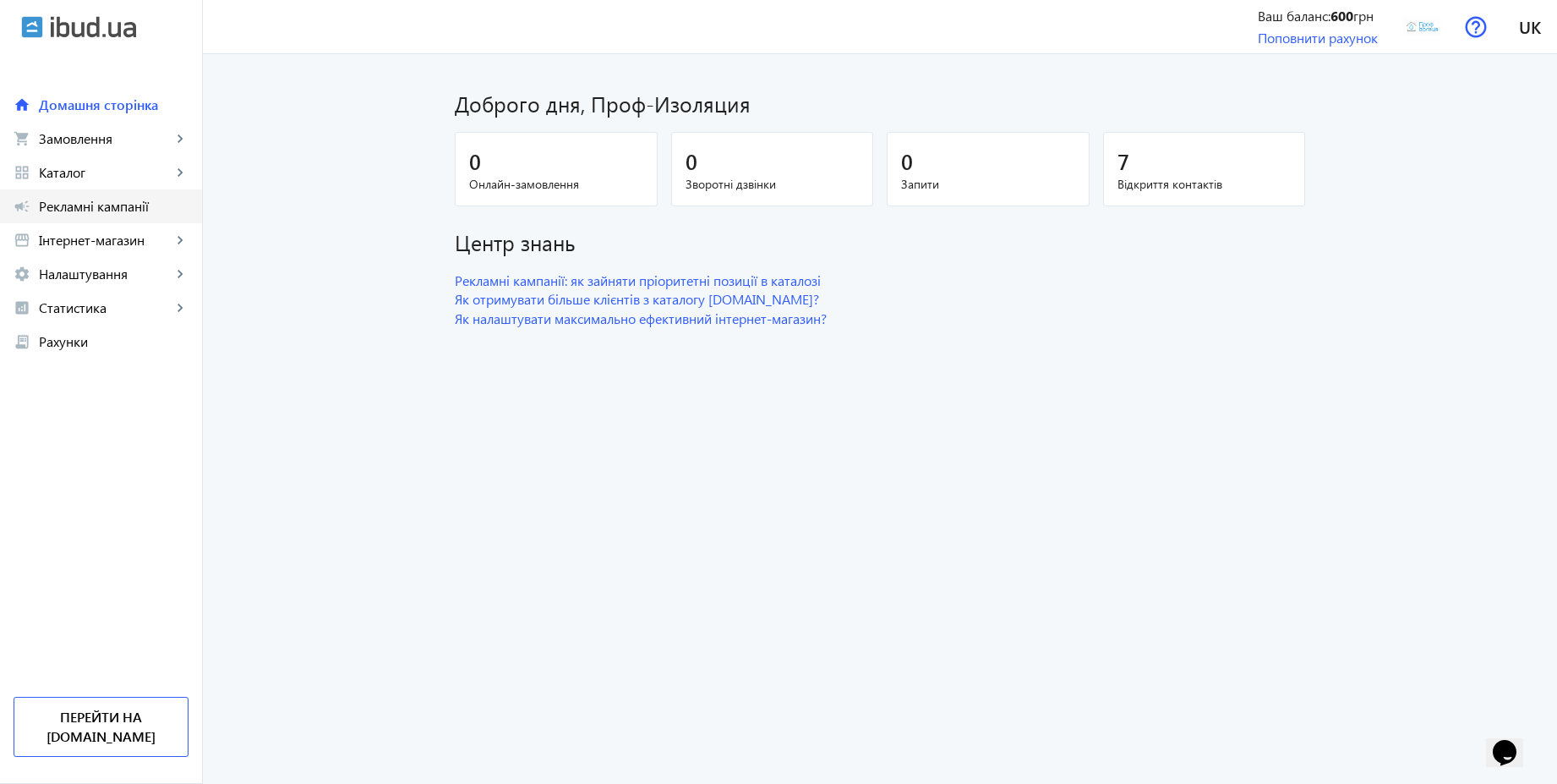
click at [149, 202] on span "Рекламні кампанії" at bounding box center [113, 206] width 149 height 17
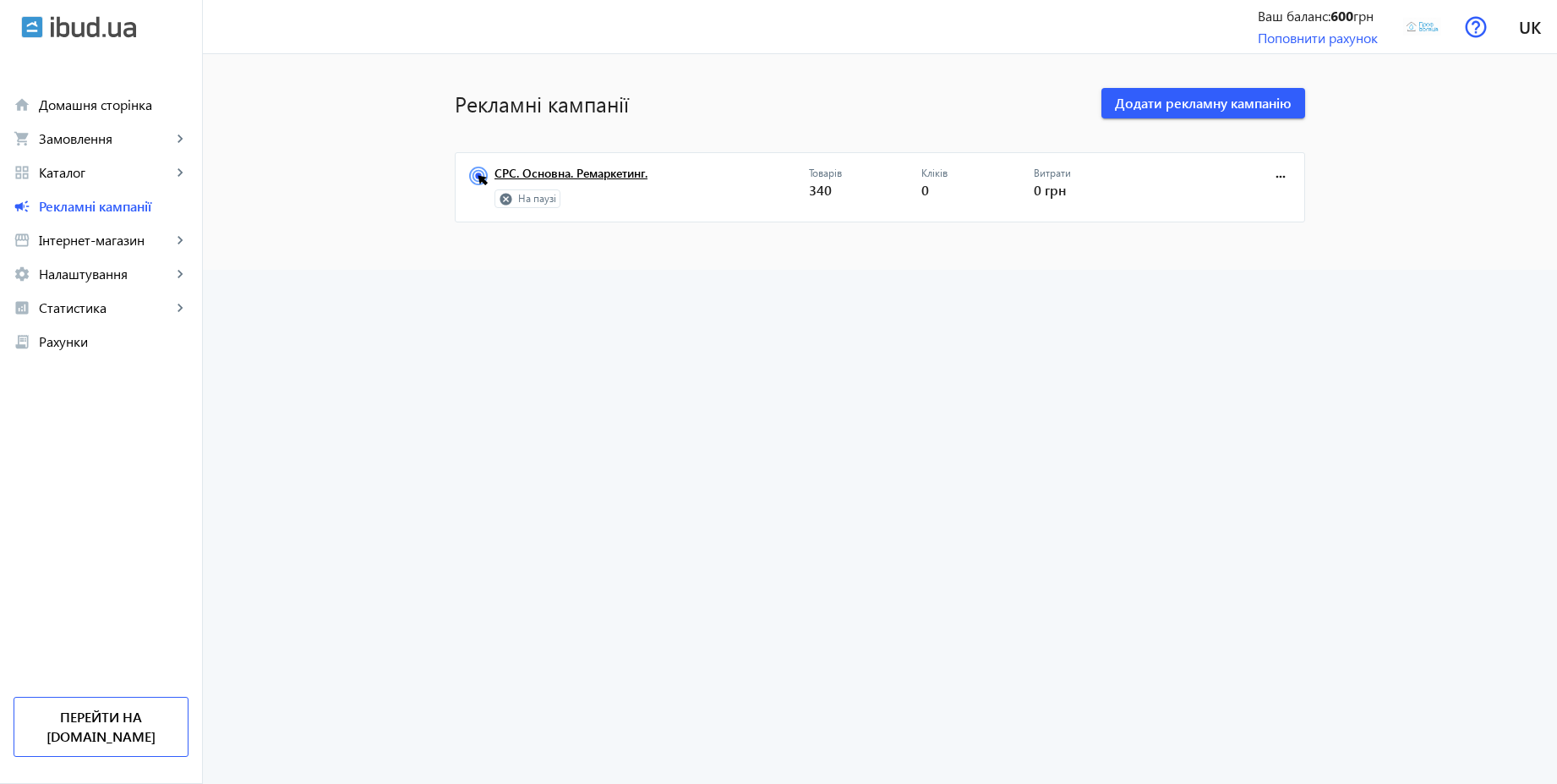
click at [556, 178] on link "СРС. Основна. Ремаркетинг." at bounding box center [652, 179] width 314 height 24
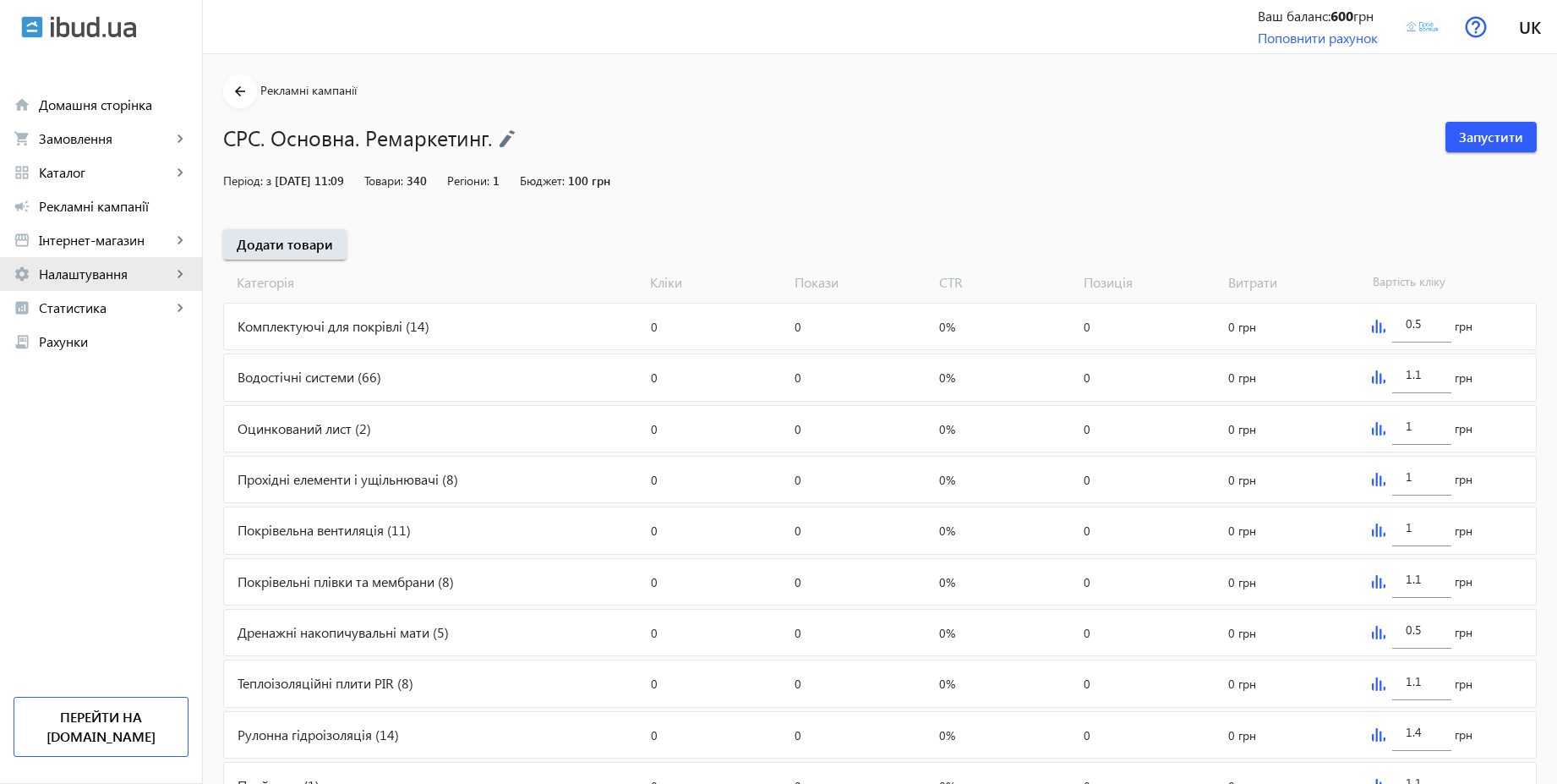
click at [94, 274] on span "Налаштування" at bounding box center [105, 274] width 133 height 17
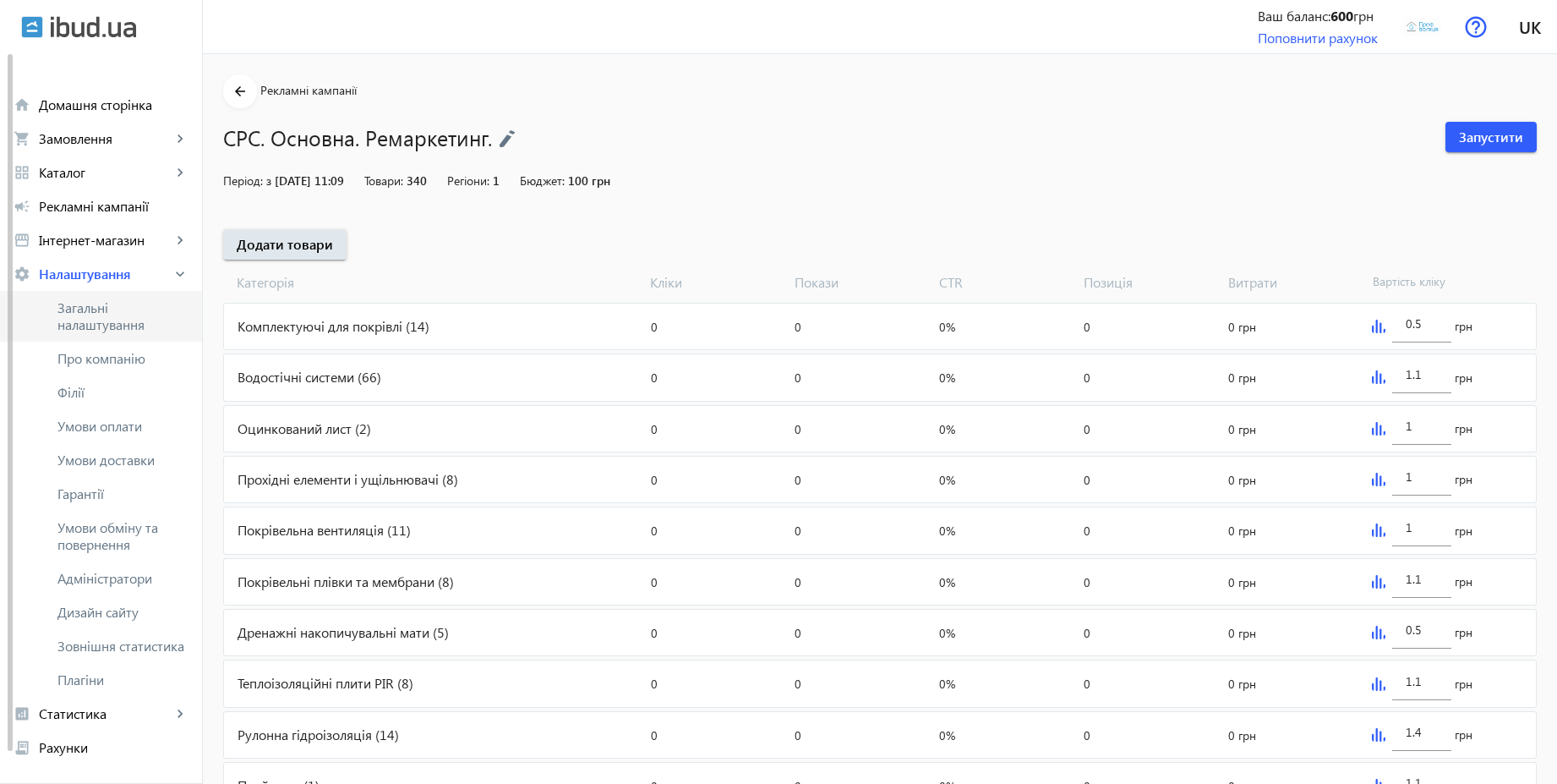
click at [107, 306] on span "Загальні налаштування" at bounding box center [123, 316] width 131 height 33
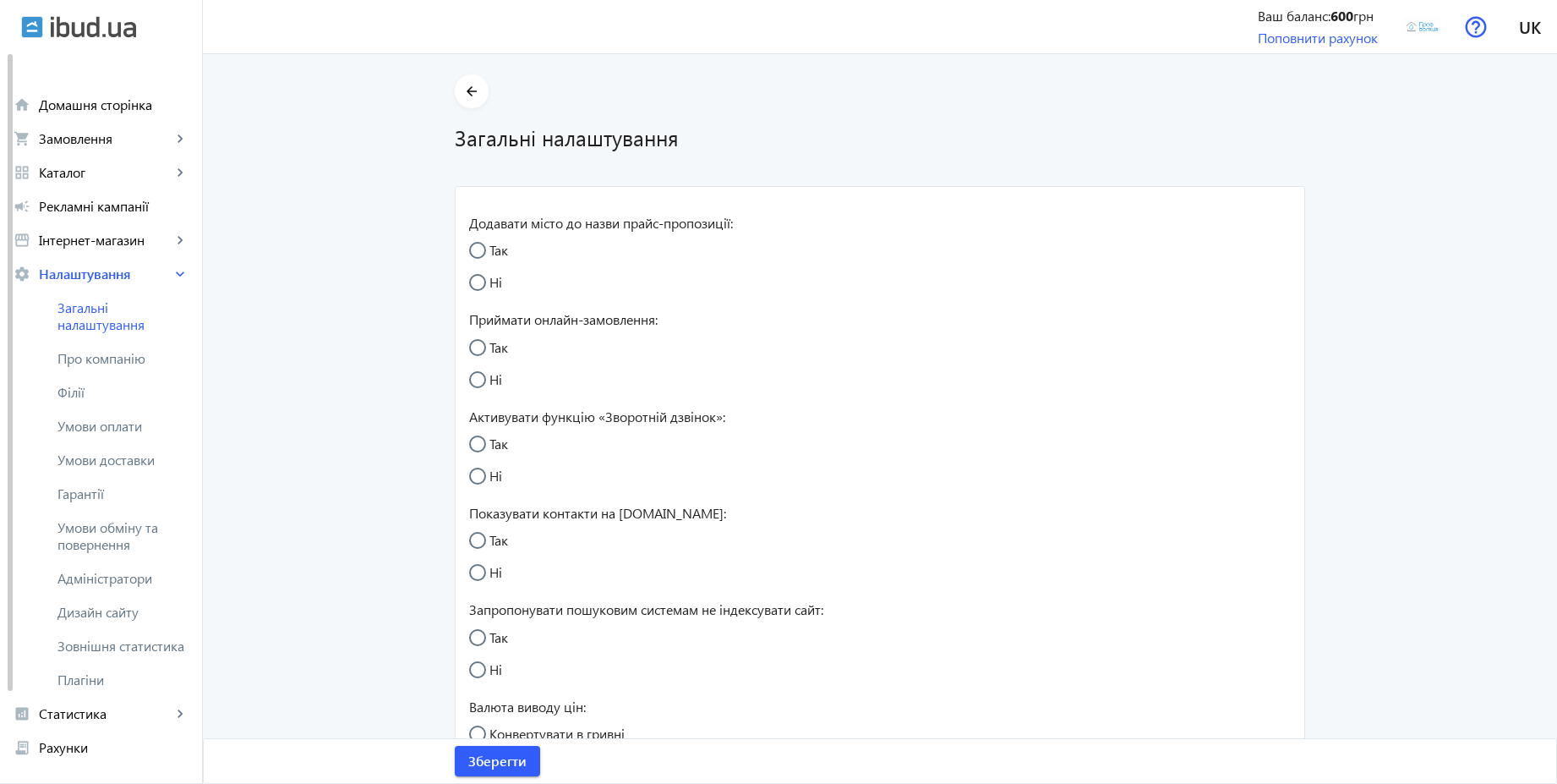
radio input "true"
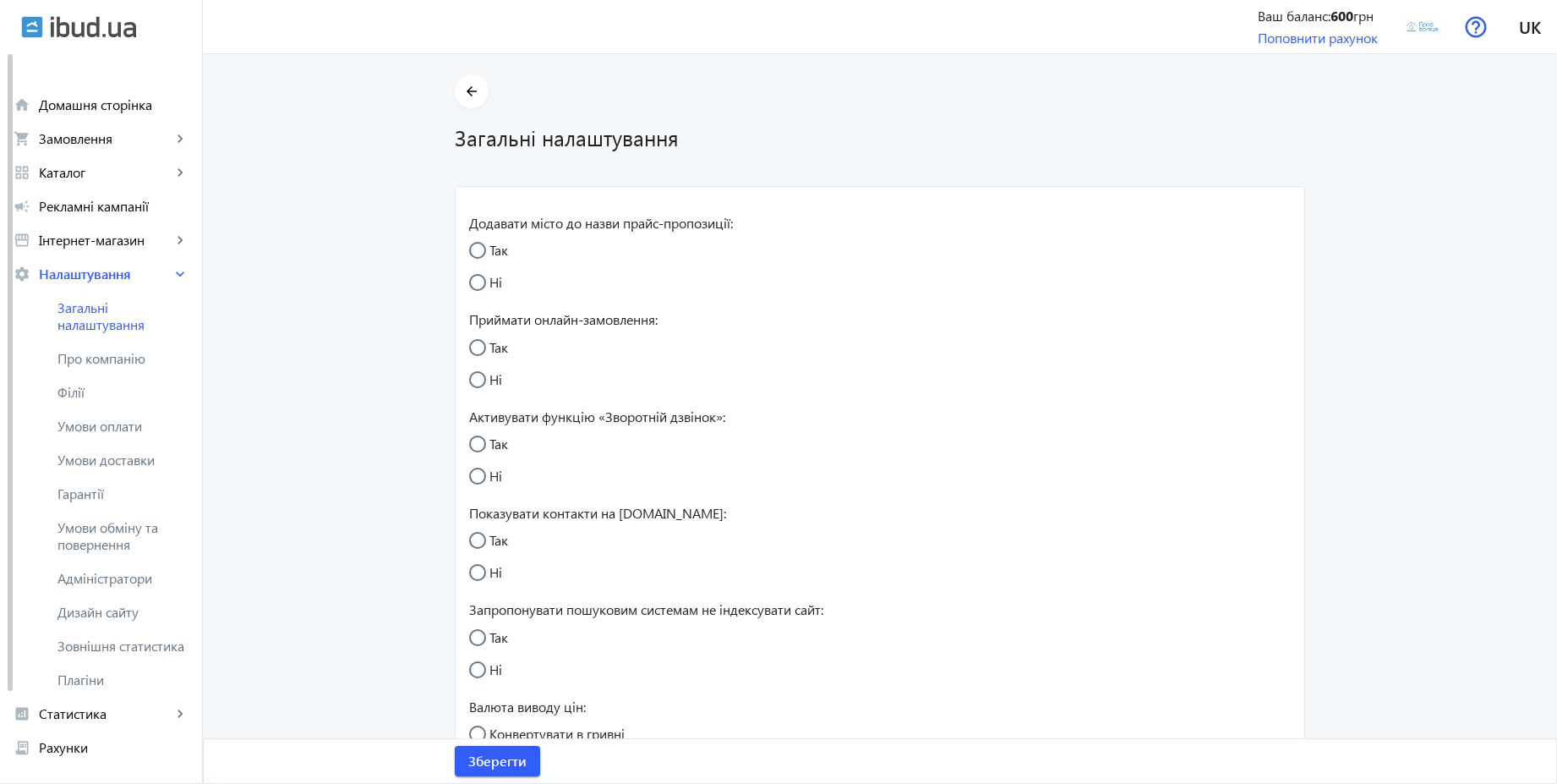
radio input "true"
click at [1422, 33] on img at bounding box center [1422, 27] width 38 height 38
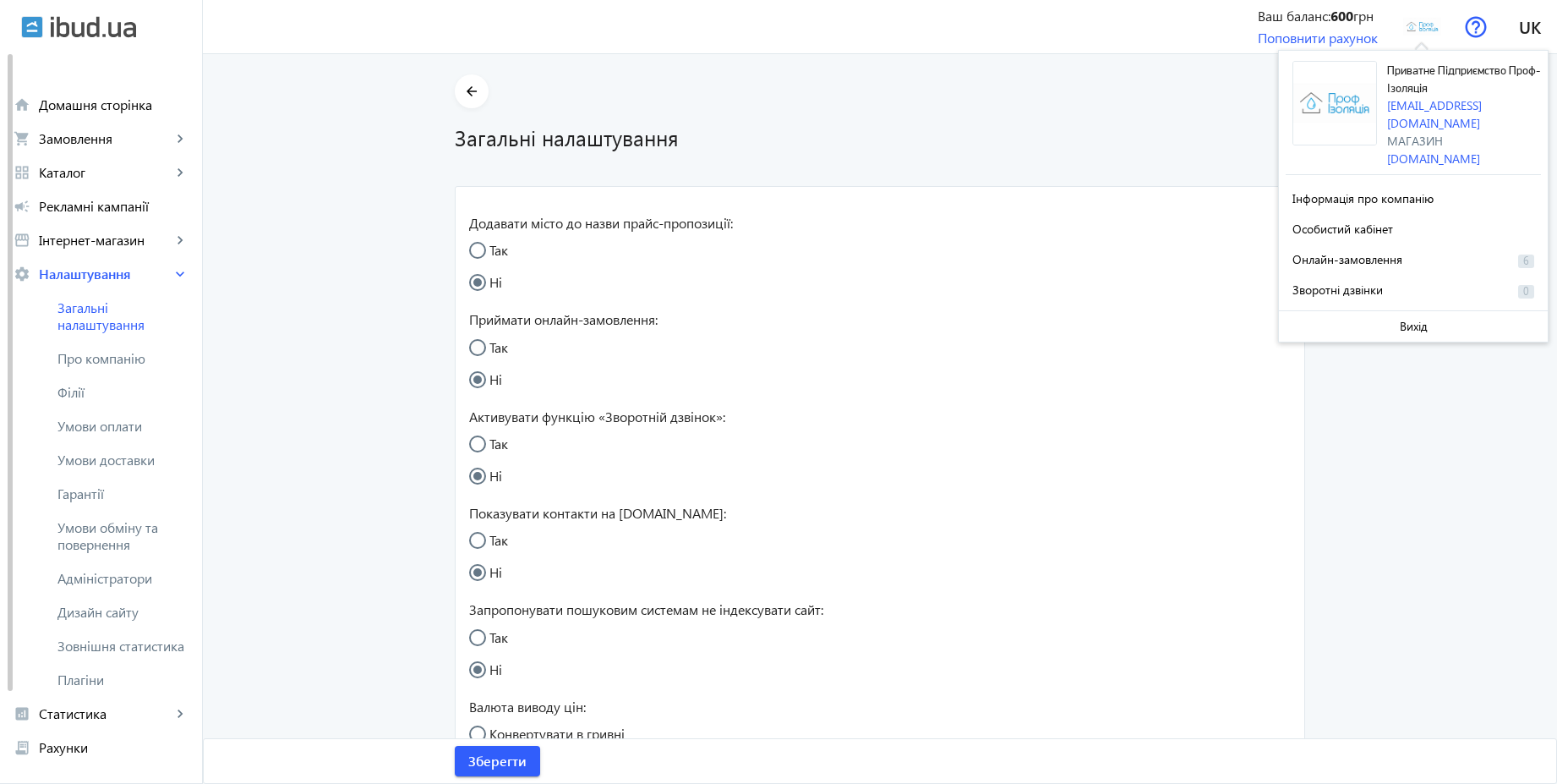
click at [495, 352] on input "Так" at bounding box center [485, 356] width 33 height 33
radio input "true"
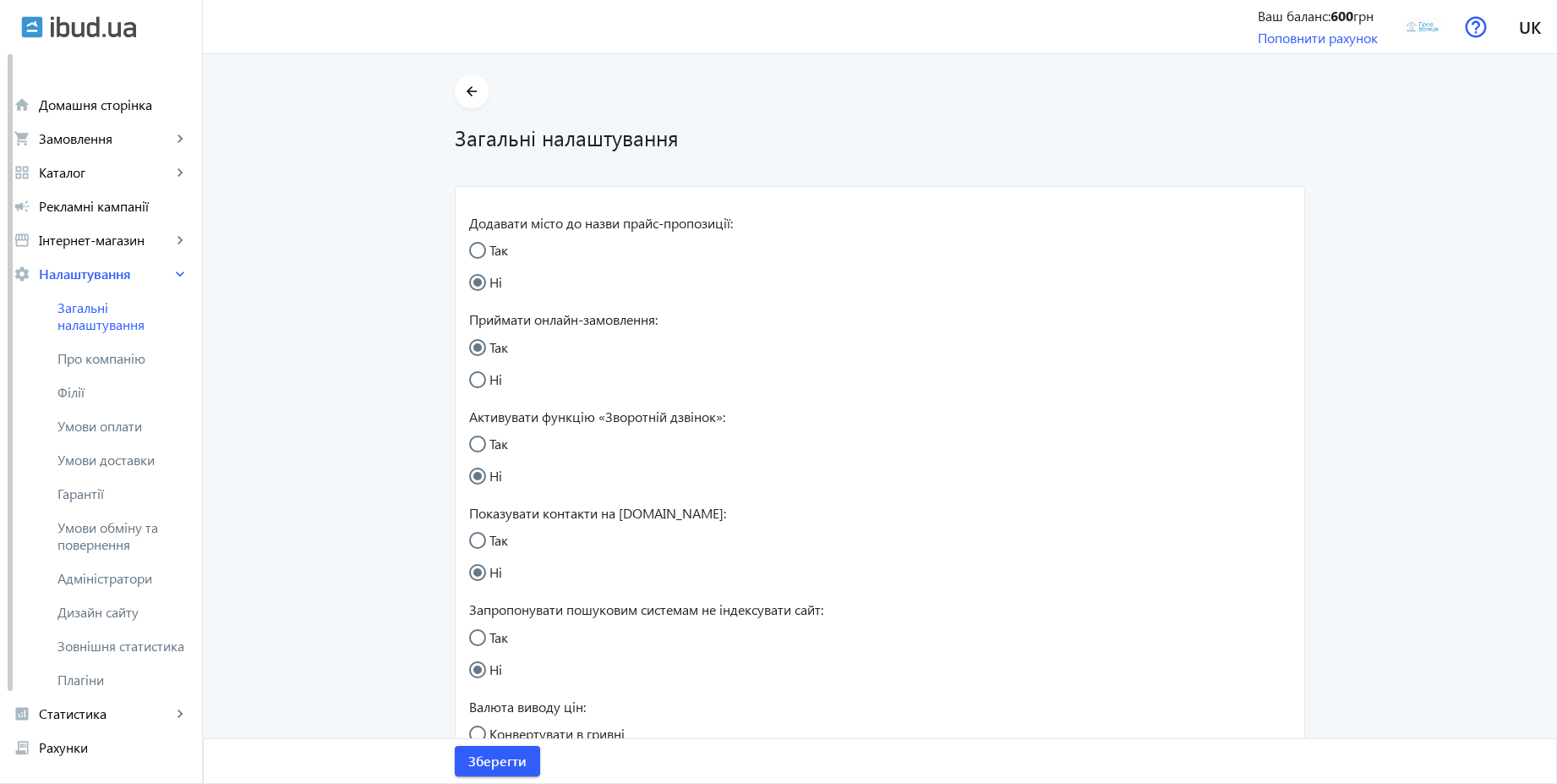
click at [481, 452] on input "Так" at bounding box center [485, 452] width 33 height 33
radio input "true"
click at [489, 537] on input "Так" at bounding box center [485, 548] width 33 height 33
radio input "true"
click at [502, 763] on span "Зберегти" at bounding box center [497, 761] width 58 height 19
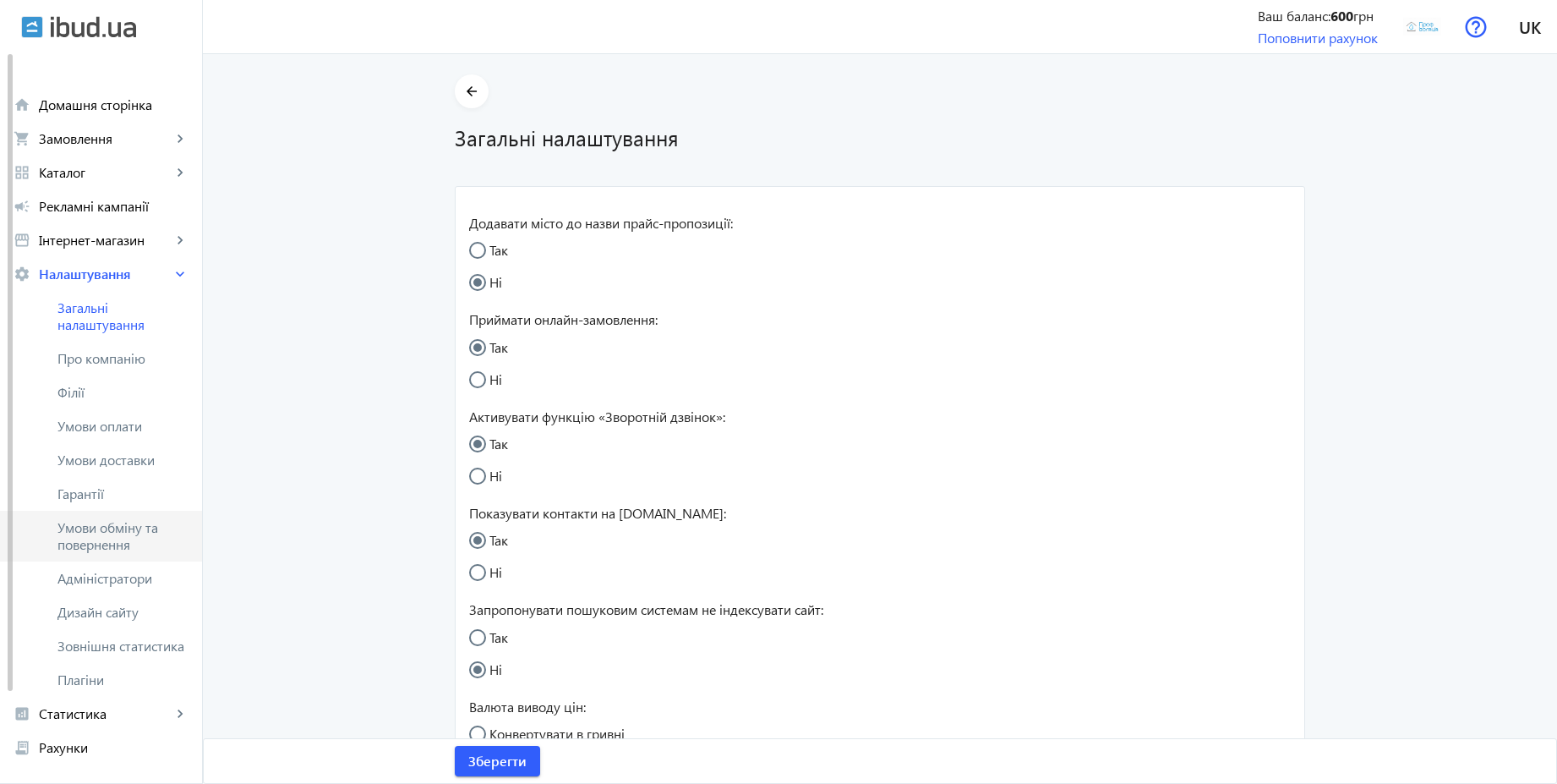
click at [131, 534] on span "Умови обміну та повернення" at bounding box center [123, 535] width 131 height 33
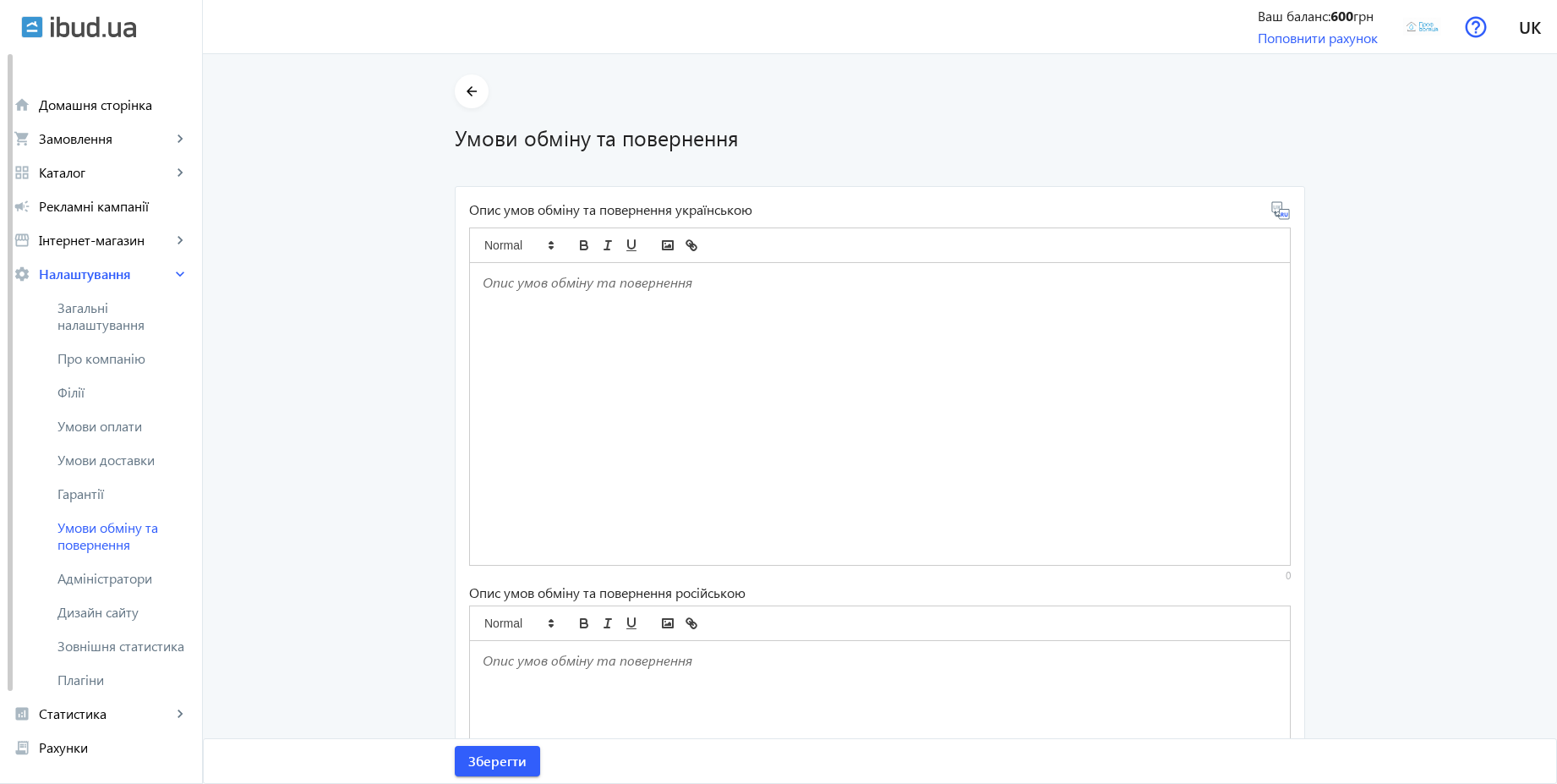
click at [622, 353] on div at bounding box center [879, 413] width 820 height 301
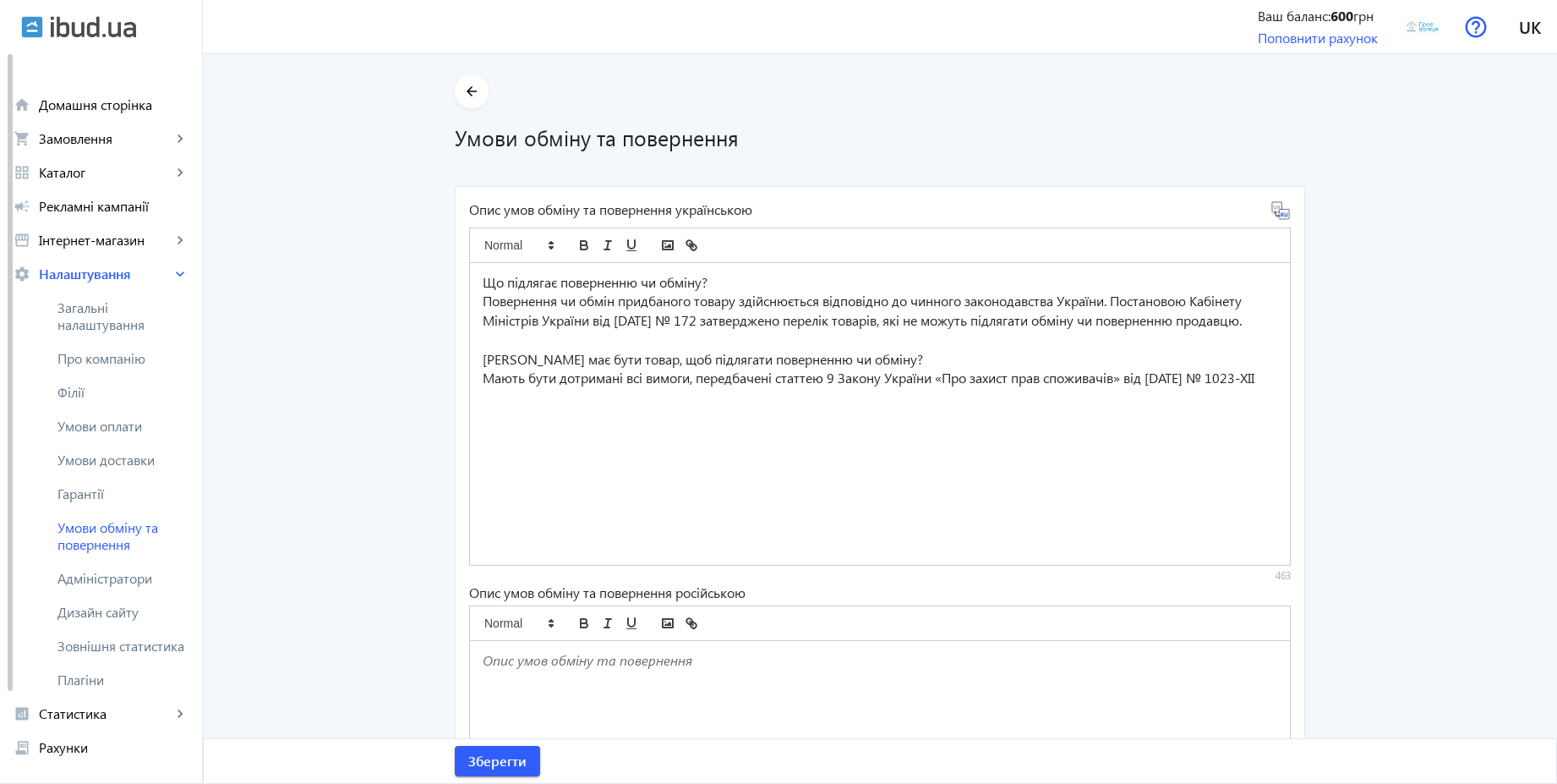
click at [1283, 216] on icon at bounding box center [1281, 210] width 21 height 21
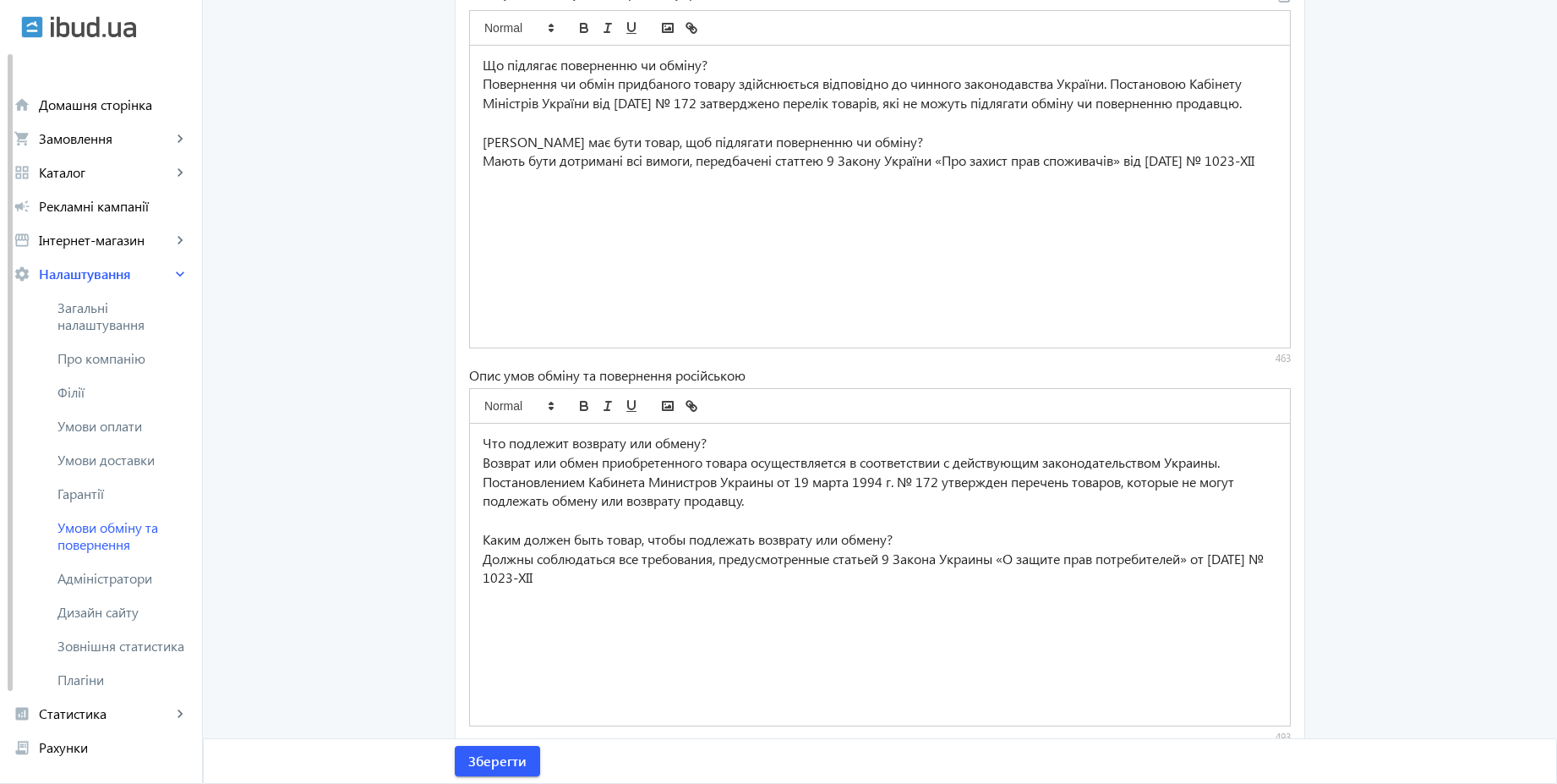
scroll to position [260, 0]
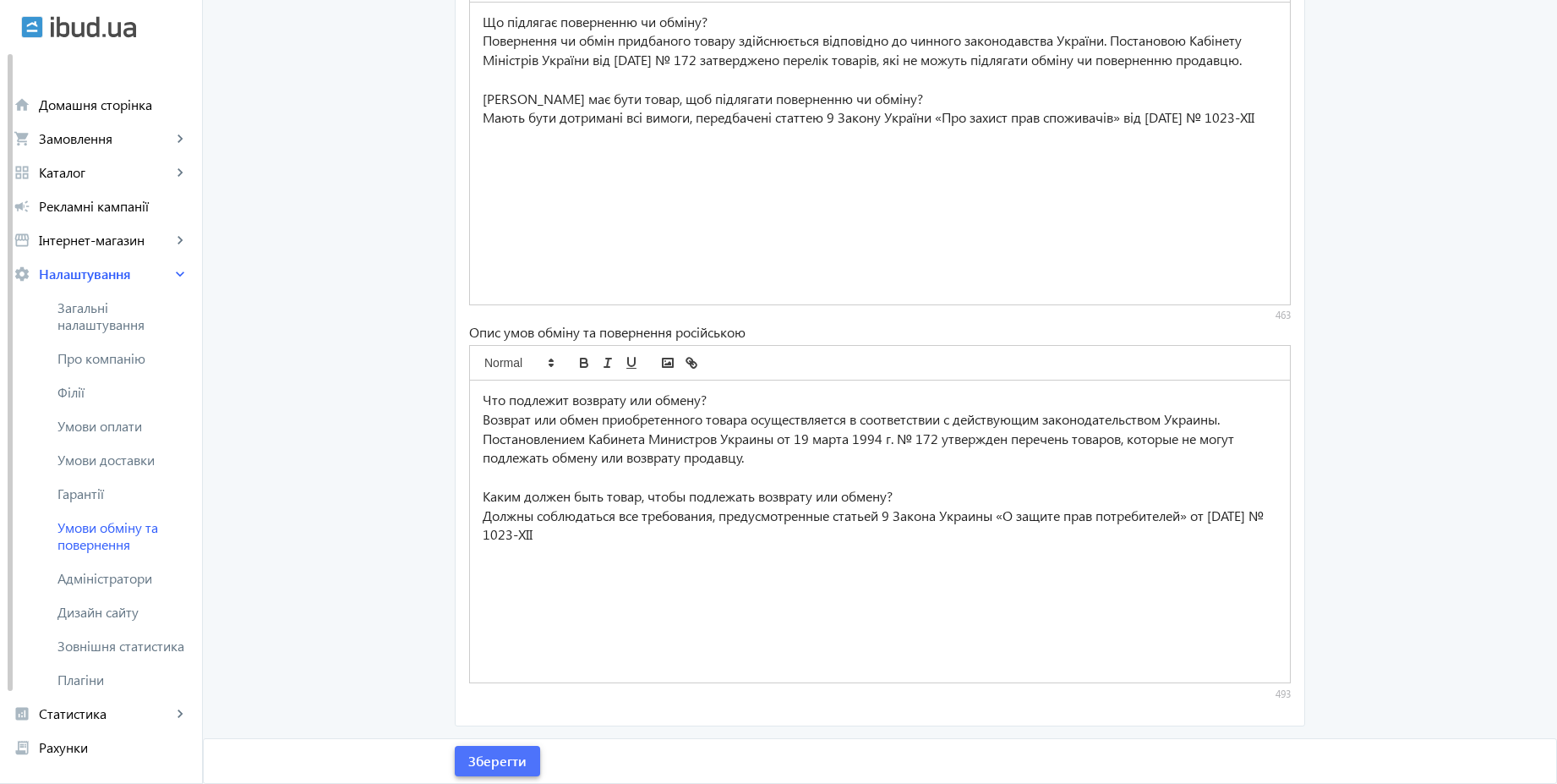
click at [512, 751] on span "Зберегти" at bounding box center [497, 761] width 58 height 19
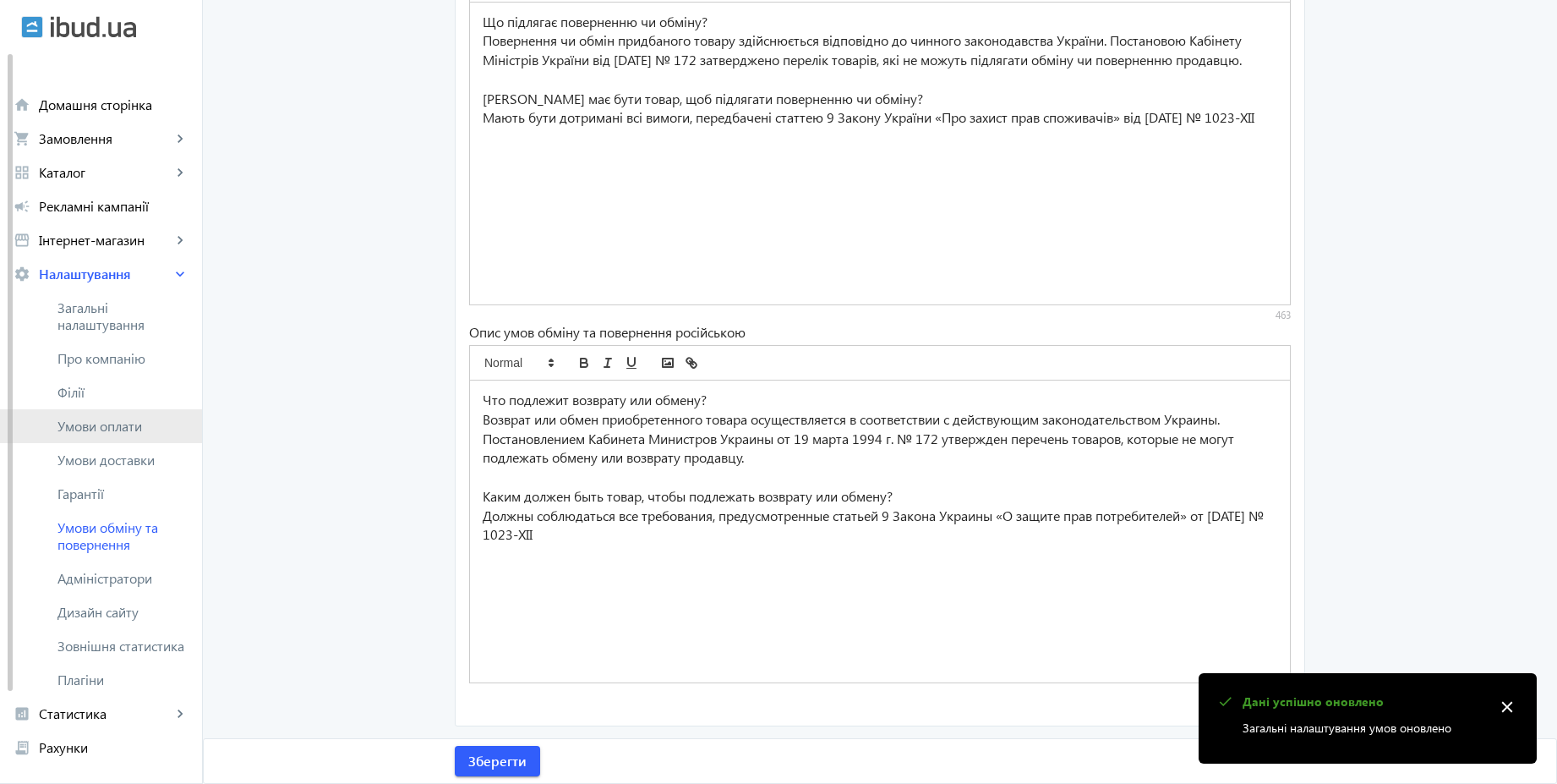
click at [128, 434] on span "Умови оплати" at bounding box center [123, 426] width 131 height 17
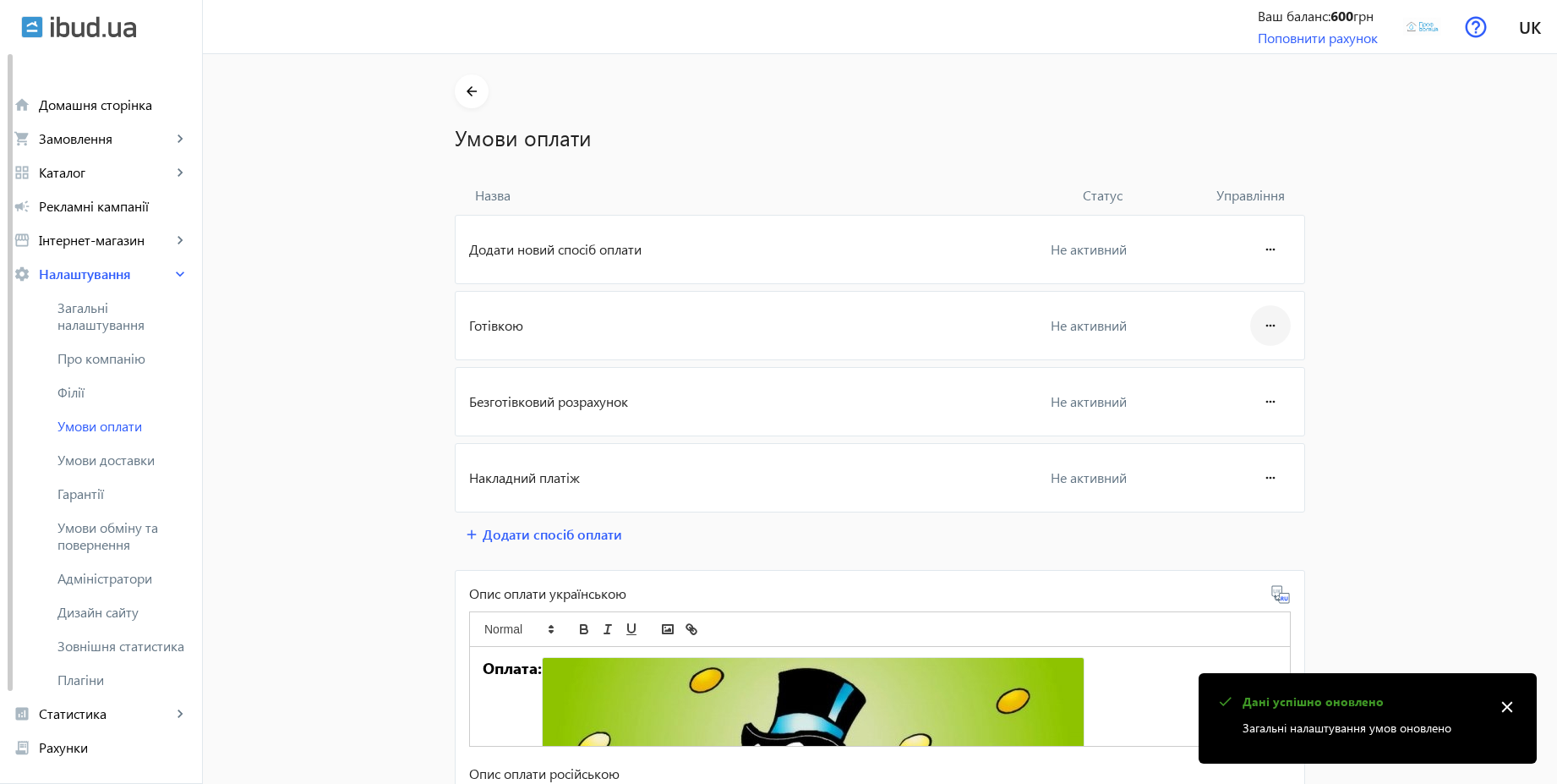
click at [1266, 321] on mat-icon "more_horiz" at bounding box center [1271, 325] width 21 height 40
click at [1239, 375] on span "Редагувати" at bounding box center [1238, 373] width 68 height 14
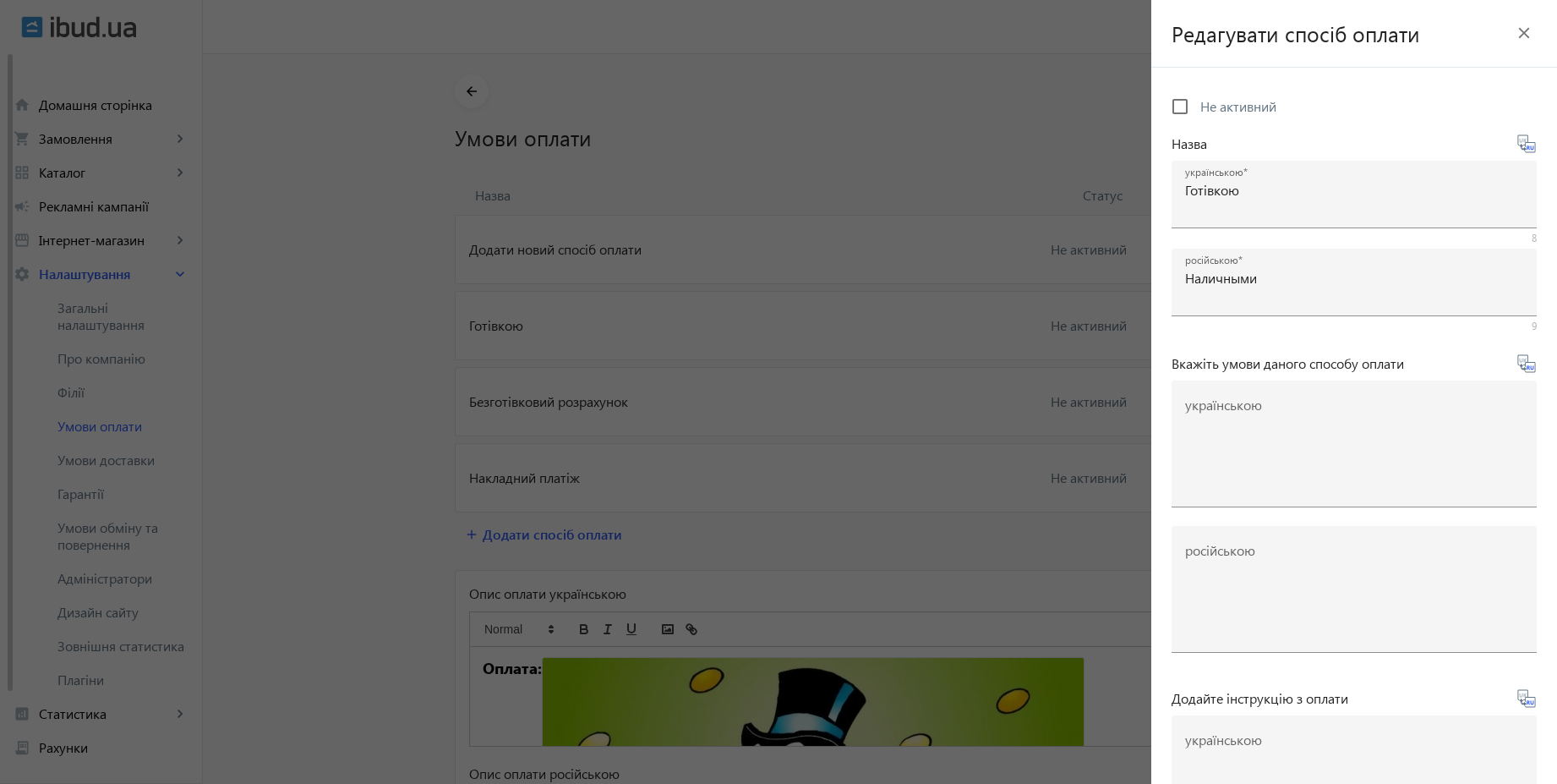
click at [1244, 108] on span "Не активний" at bounding box center [1238, 106] width 76 height 18
click at [1197, 108] on input "Не активний" at bounding box center [1180, 106] width 33 height 33
checkbox input "true"
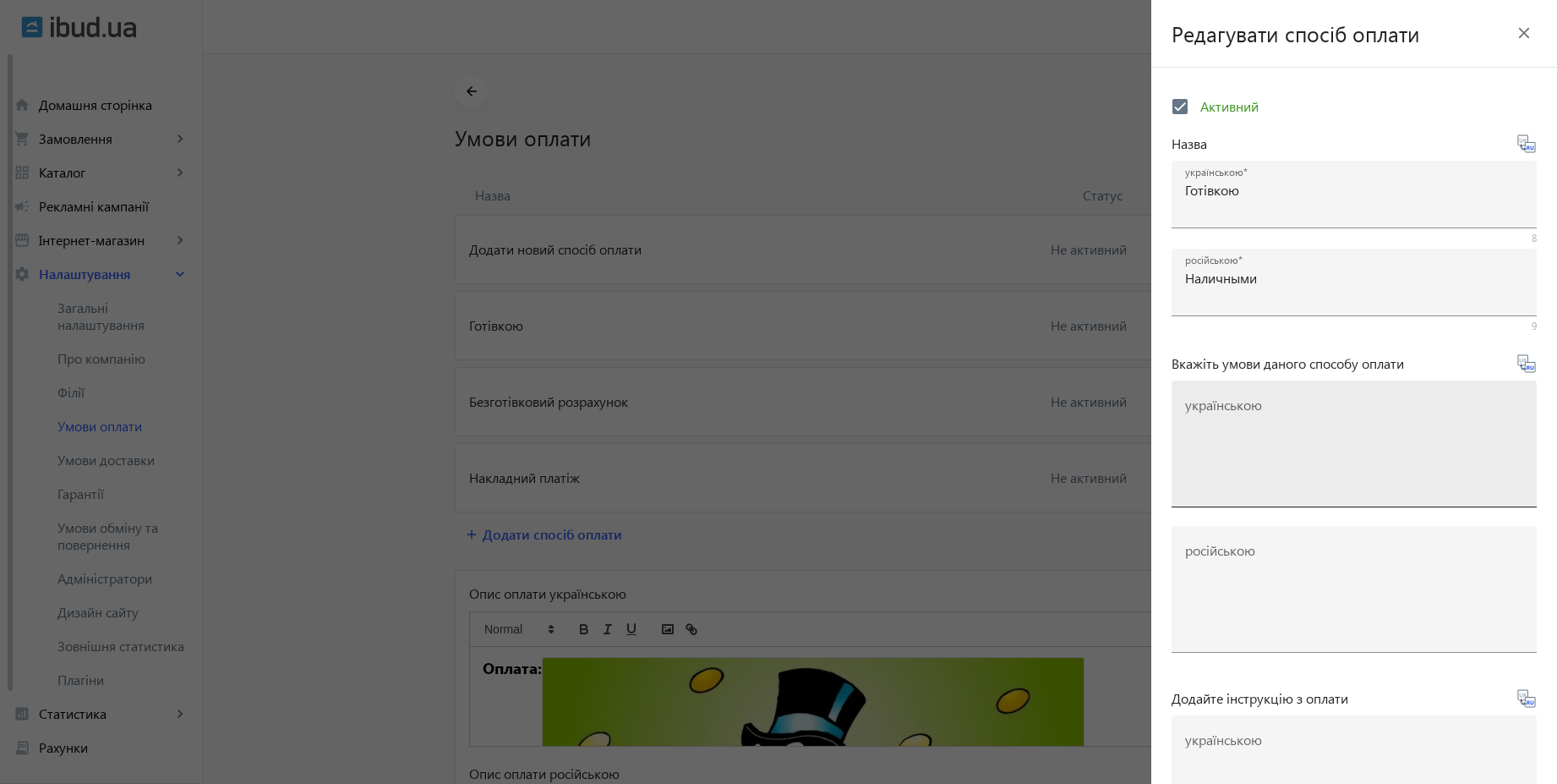
click at [1244, 434] on textarea "українською" at bounding box center [1354, 451] width 338 height 100
paste textarea "Оплачуйте замовлення готівкою при отриманні товару в нашому офісі чи у кур'єра"
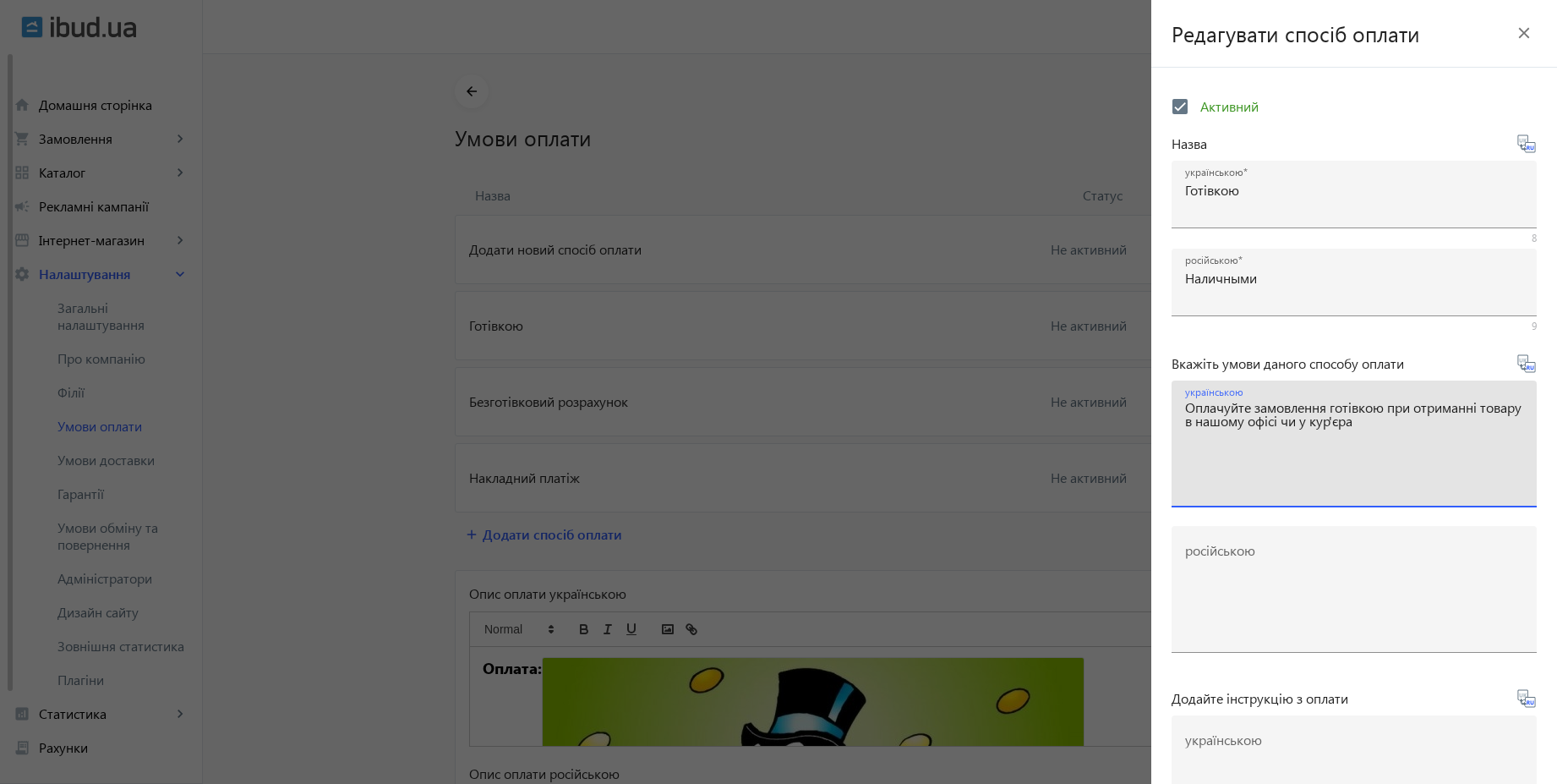
type textarea "Оплачуйте замовлення готівкою при отриманні товару в нашому офісі чи у кур'єра"
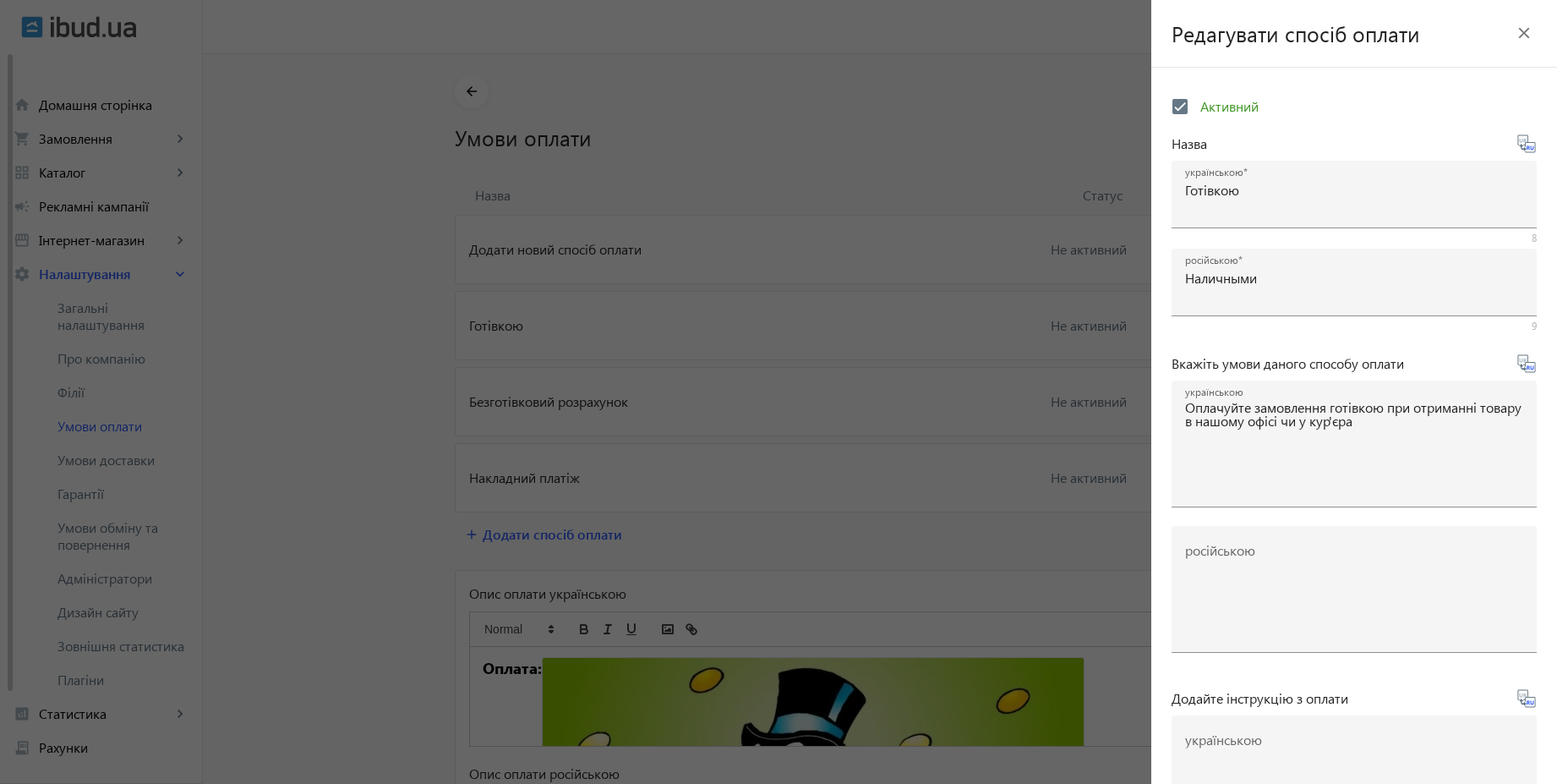
click at [1517, 366] on icon at bounding box center [1527, 364] width 21 height 21
type textarea "Оплачивайте заказ наличными при получении товара в нашем офисе или у курьера"
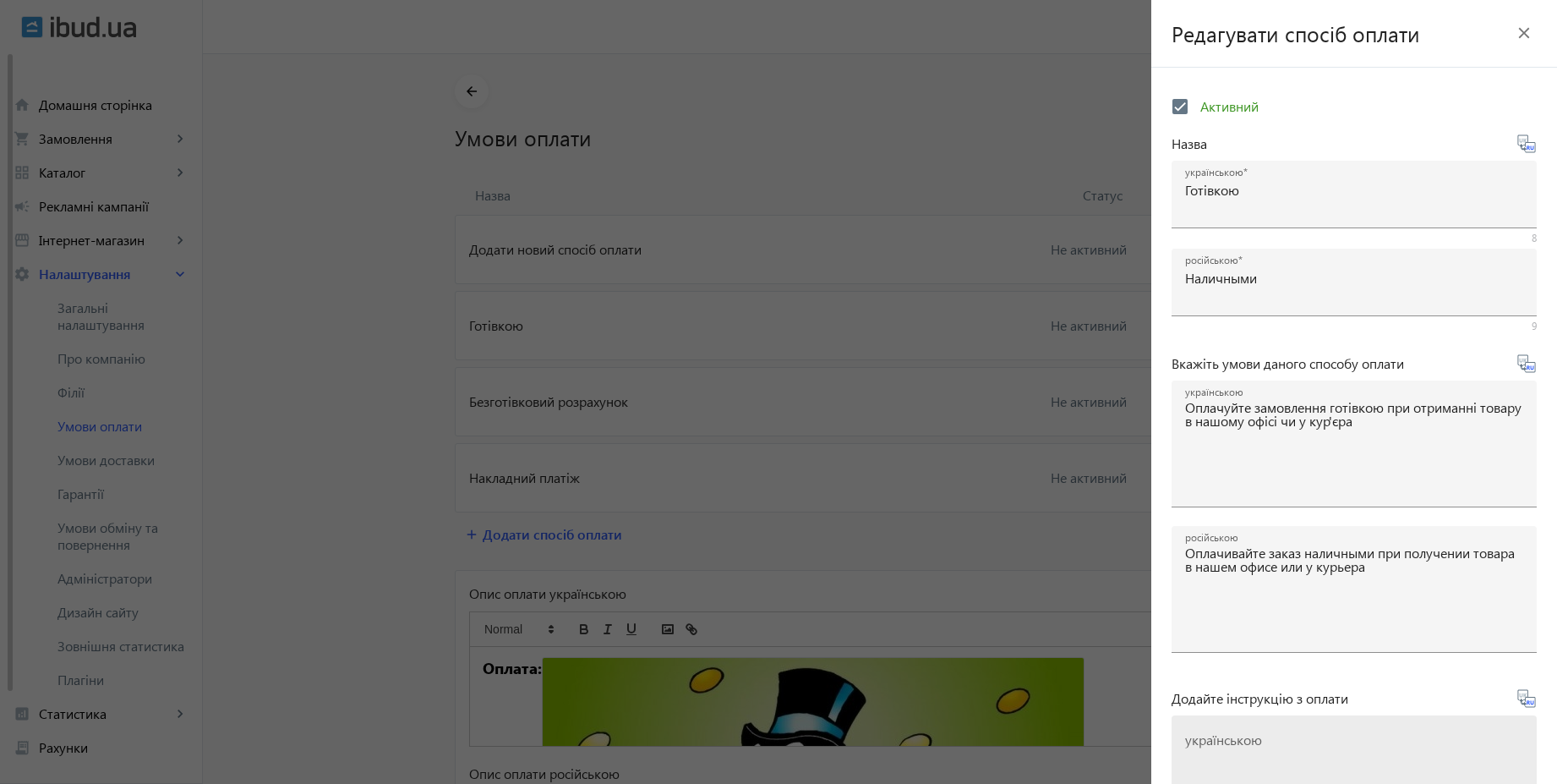
click at [1200, 746] on mat-label "українською" at bounding box center [1224, 739] width 77 height 18
click at [1200, 746] on textarea "українською" at bounding box center [1354, 786] width 338 height 100
paste textarea "Оплатіть замовлення готівкою при отриманні товару"
type textarea "Оплатіть замовлення готівкою при отриманні товару"
click at [1519, 706] on icon at bounding box center [1527, 698] width 21 height 21
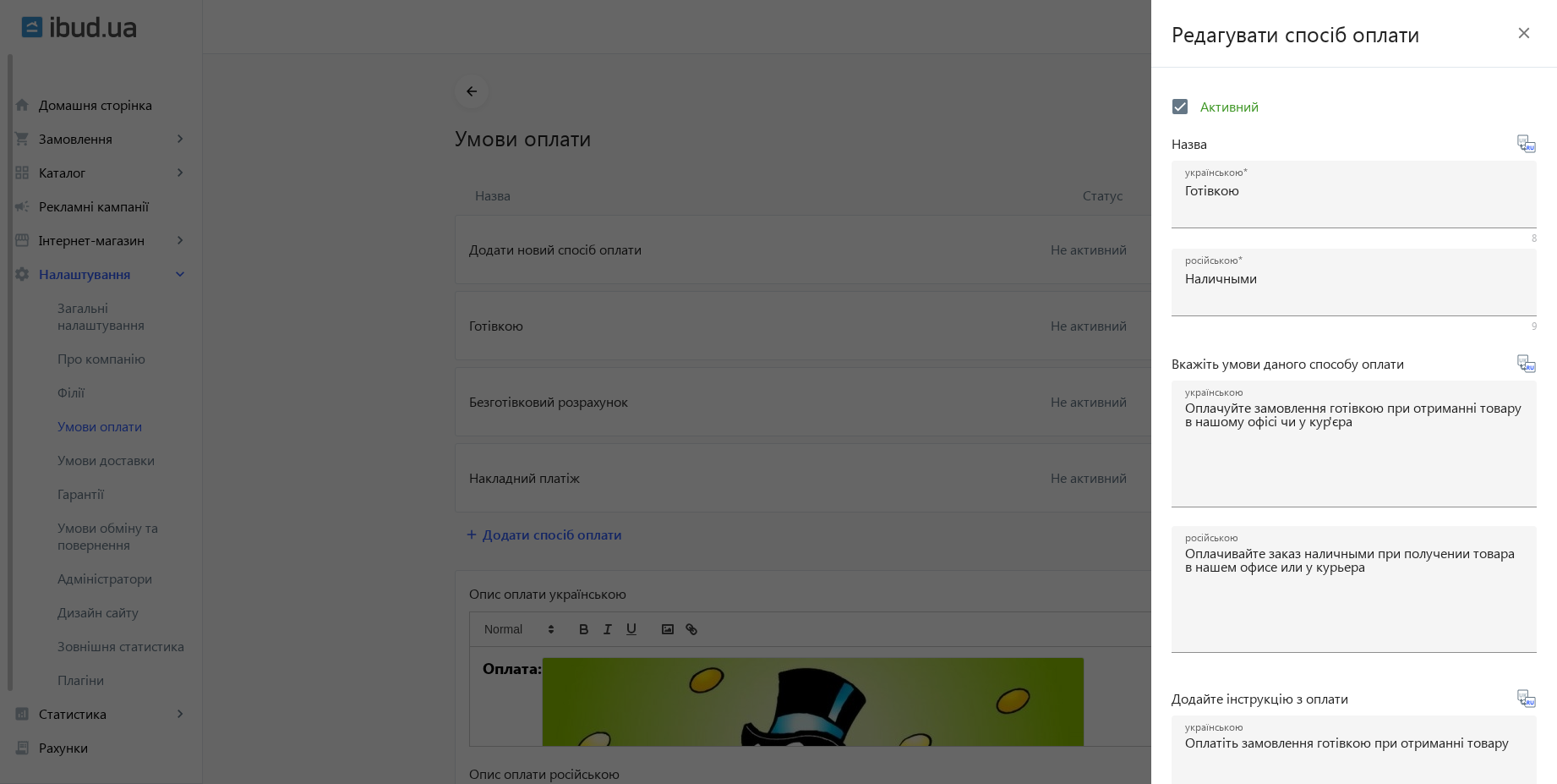
type textarea "Оплатите заказ наличными при получении товара"
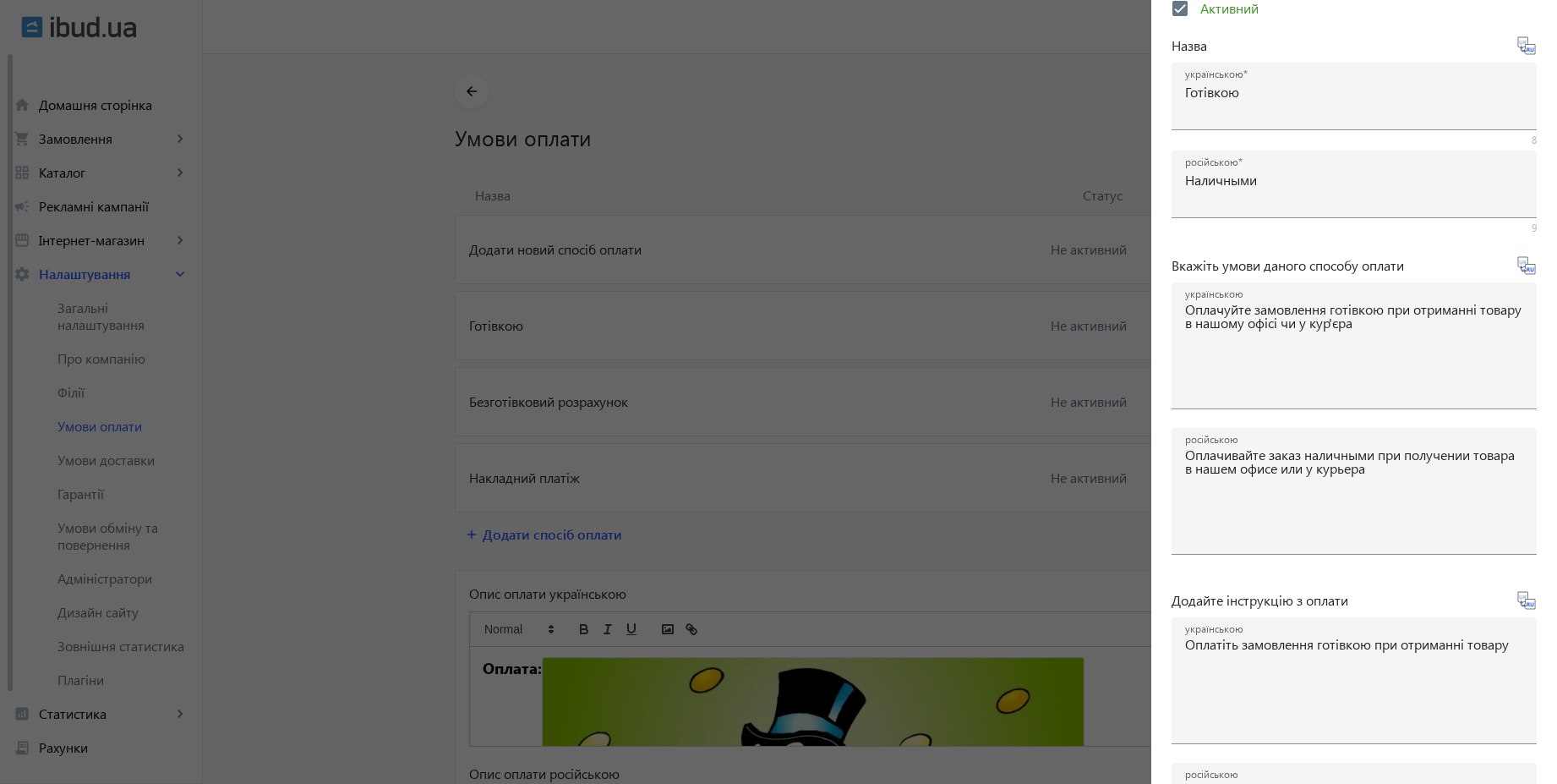
scroll to position [280, 0]
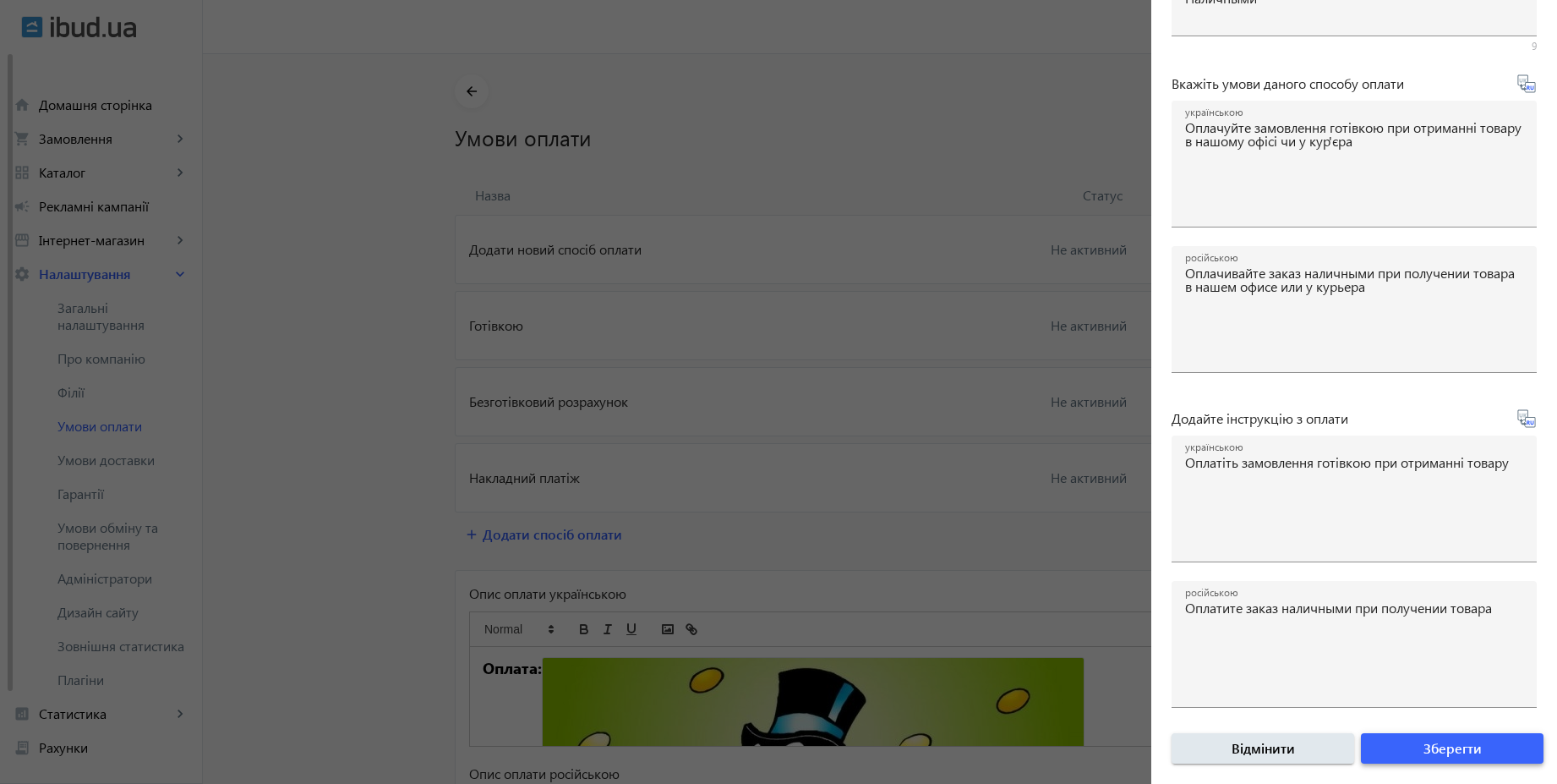
click at [1483, 739] on span "submit" at bounding box center [1452, 748] width 183 height 40
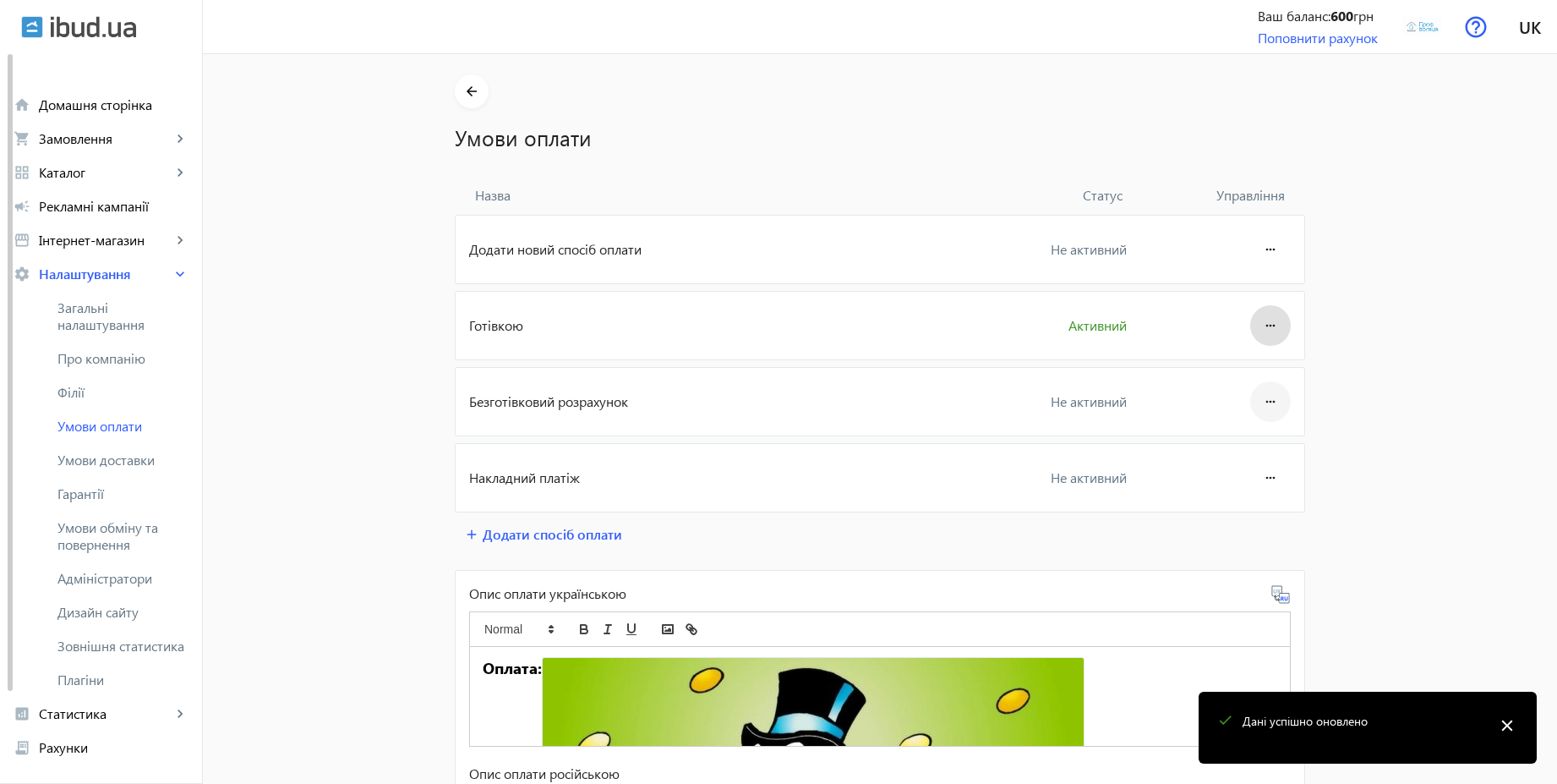
click at [1250, 393] on span at bounding box center [1270, 401] width 40 height 40
click at [1250, 451] on span "Редагувати" at bounding box center [1238, 449] width 68 height 14
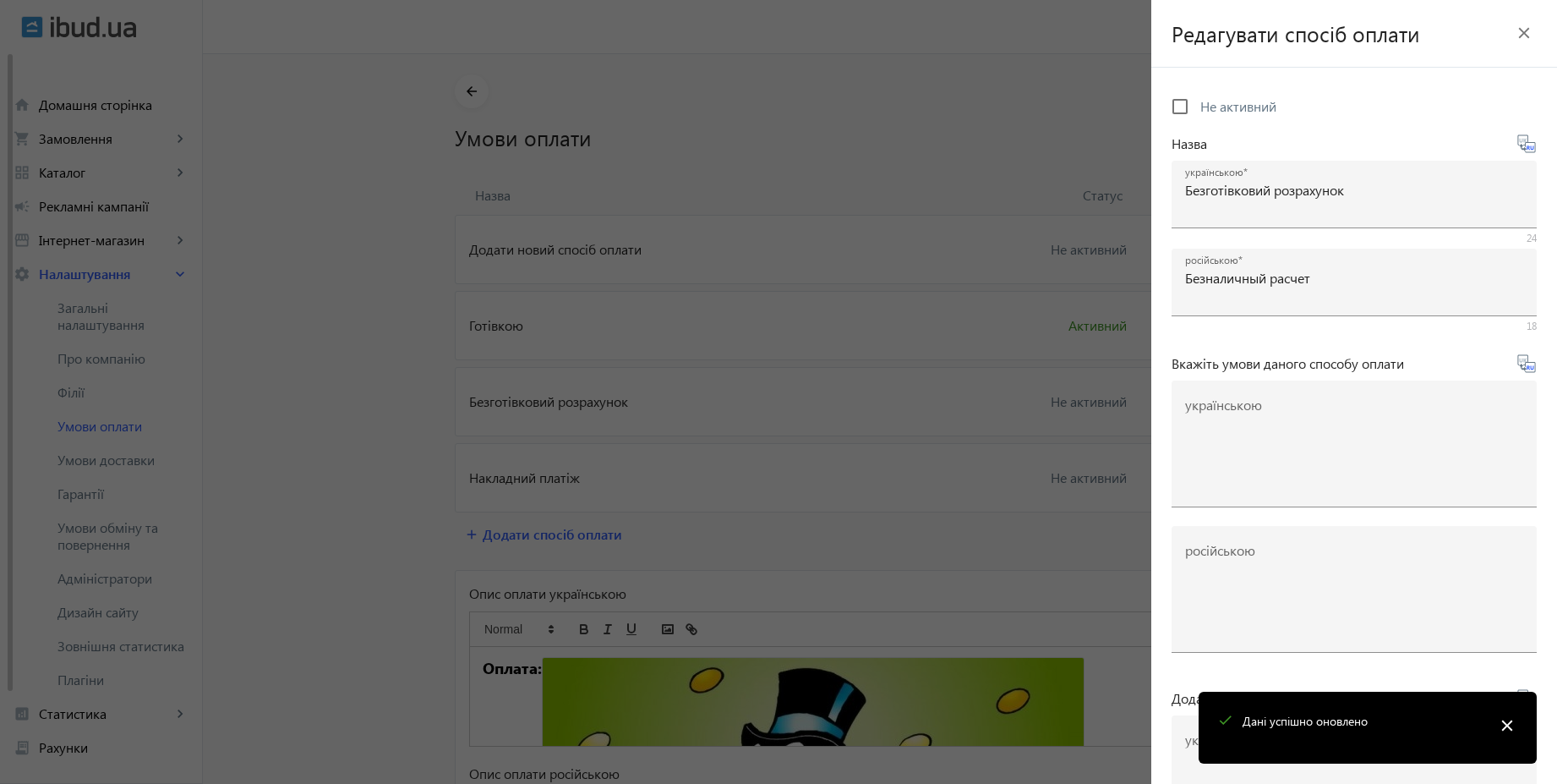
click at [1222, 107] on span "Не активний" at bounding box center [1238, 106] width 76 height 18
click at [1197, 107] on input "Не активний" at bounding box center [1180, 106] width 33 height 33
checkbox input "true"
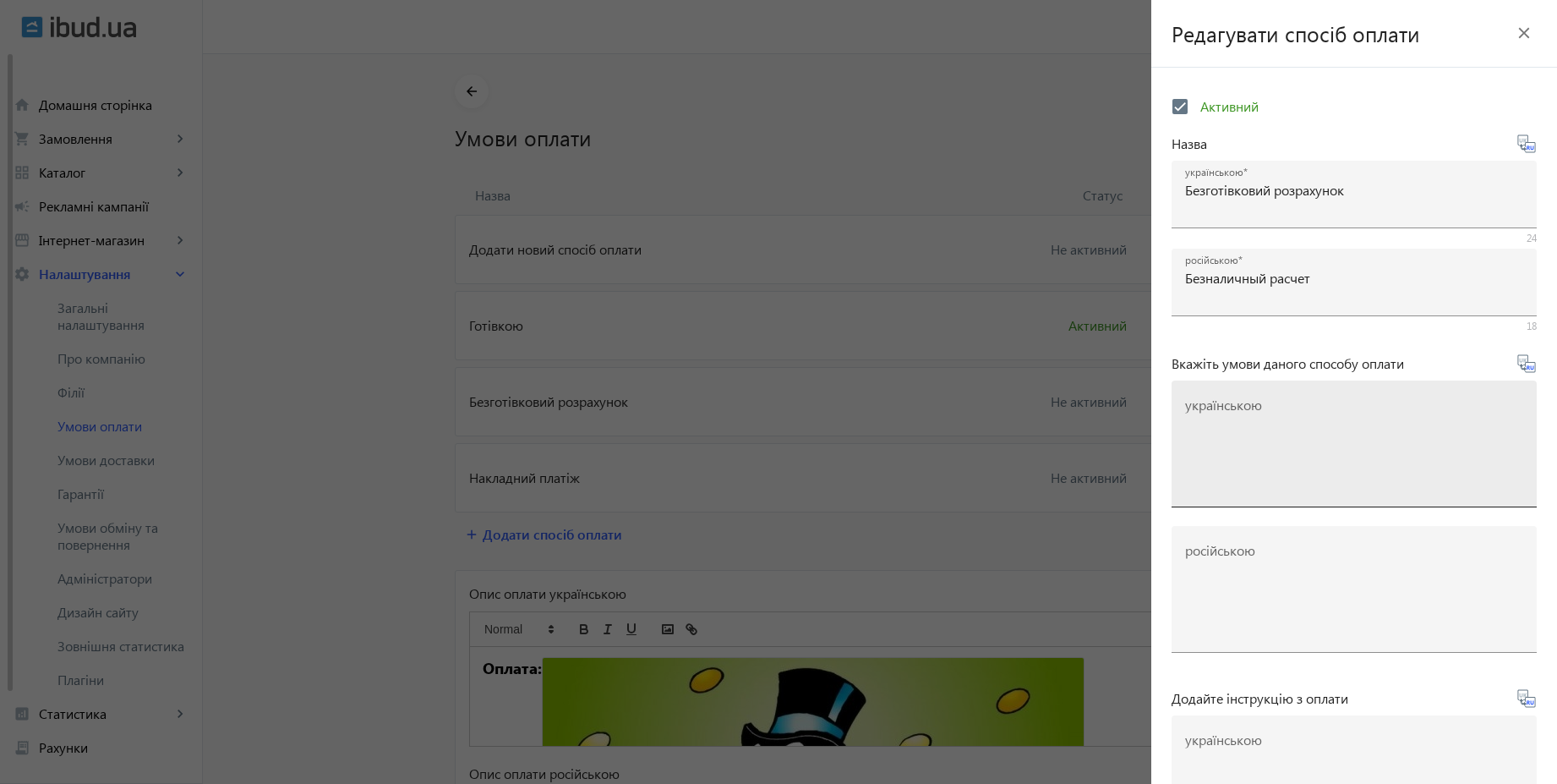
click at [1268, 437] on textarea "українською" at bounding box center [1354, 451] width 338 height 100
paste textarea "Оплачуйте замовлення переказом із будь-якого банку України чи по реквізитах у с…"
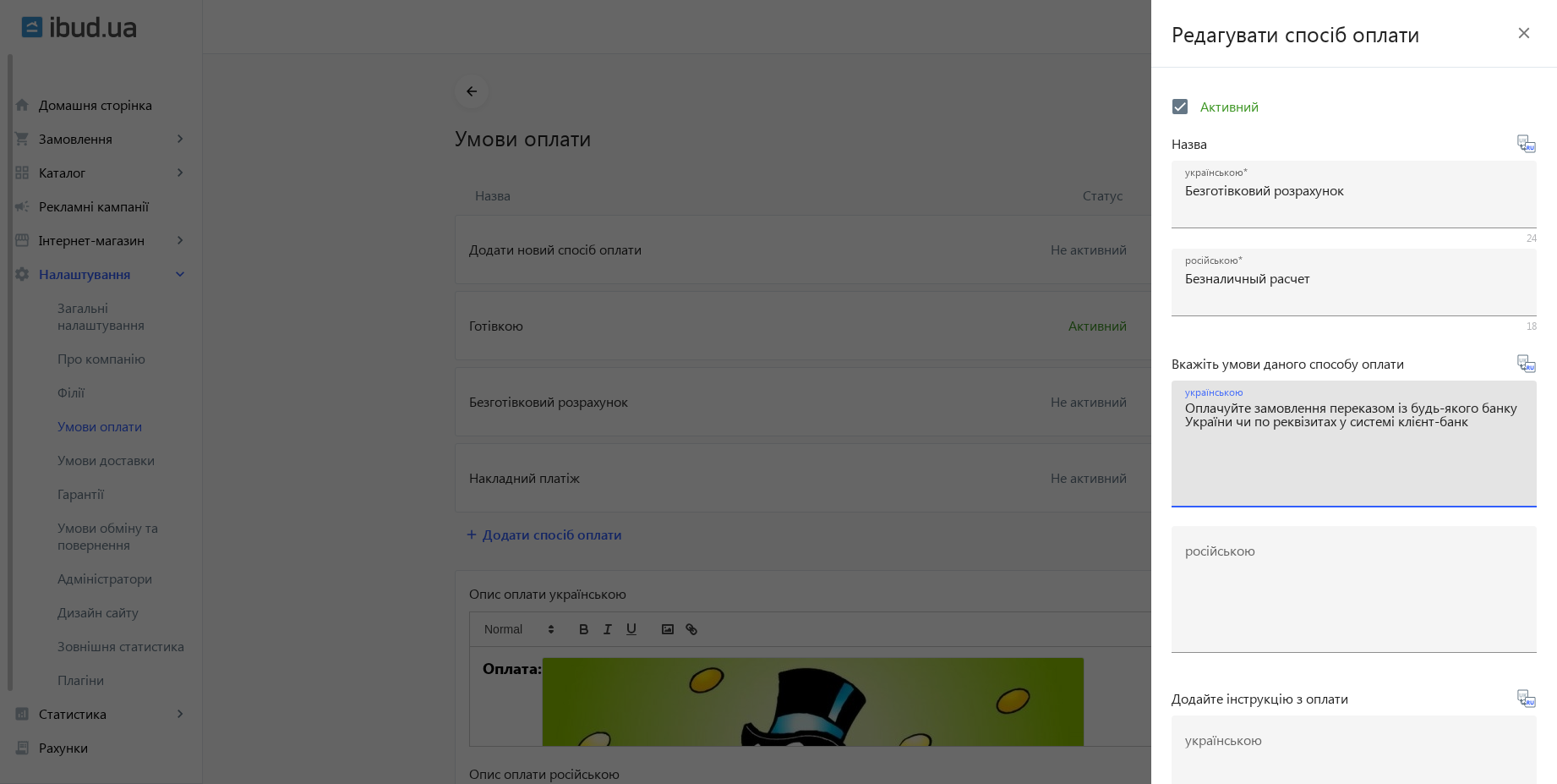
type textarea "Оплачуйте замовлення переказом із будь-якого банку України чи по реквізитах у с…"
click at [1517, 368] on icon at bounding box center [1527, 364] width 21 height 21
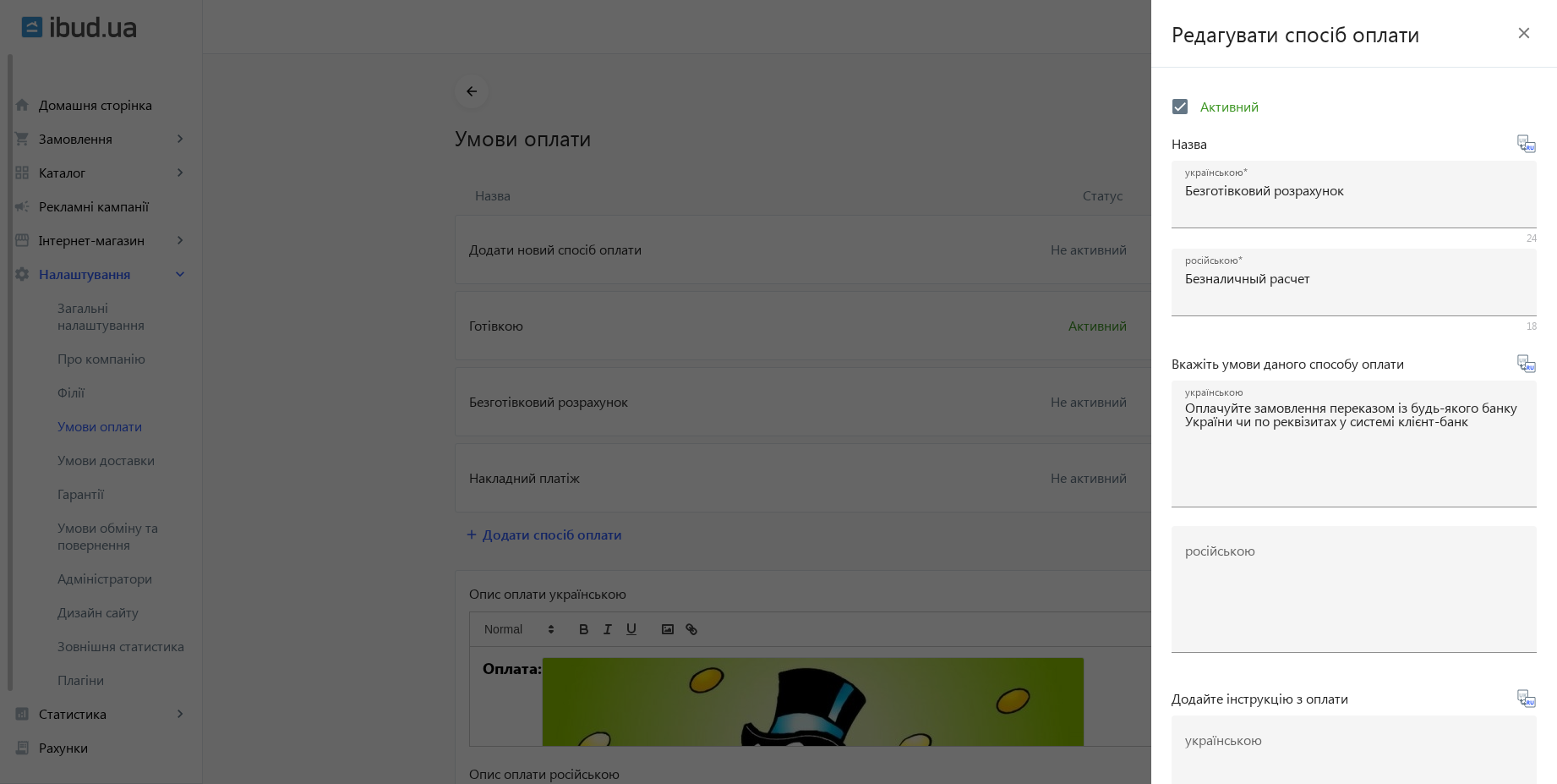
type textarea "Оплачивайте заказ переводом из любого банка или по реквизитам в системе клиент-…"
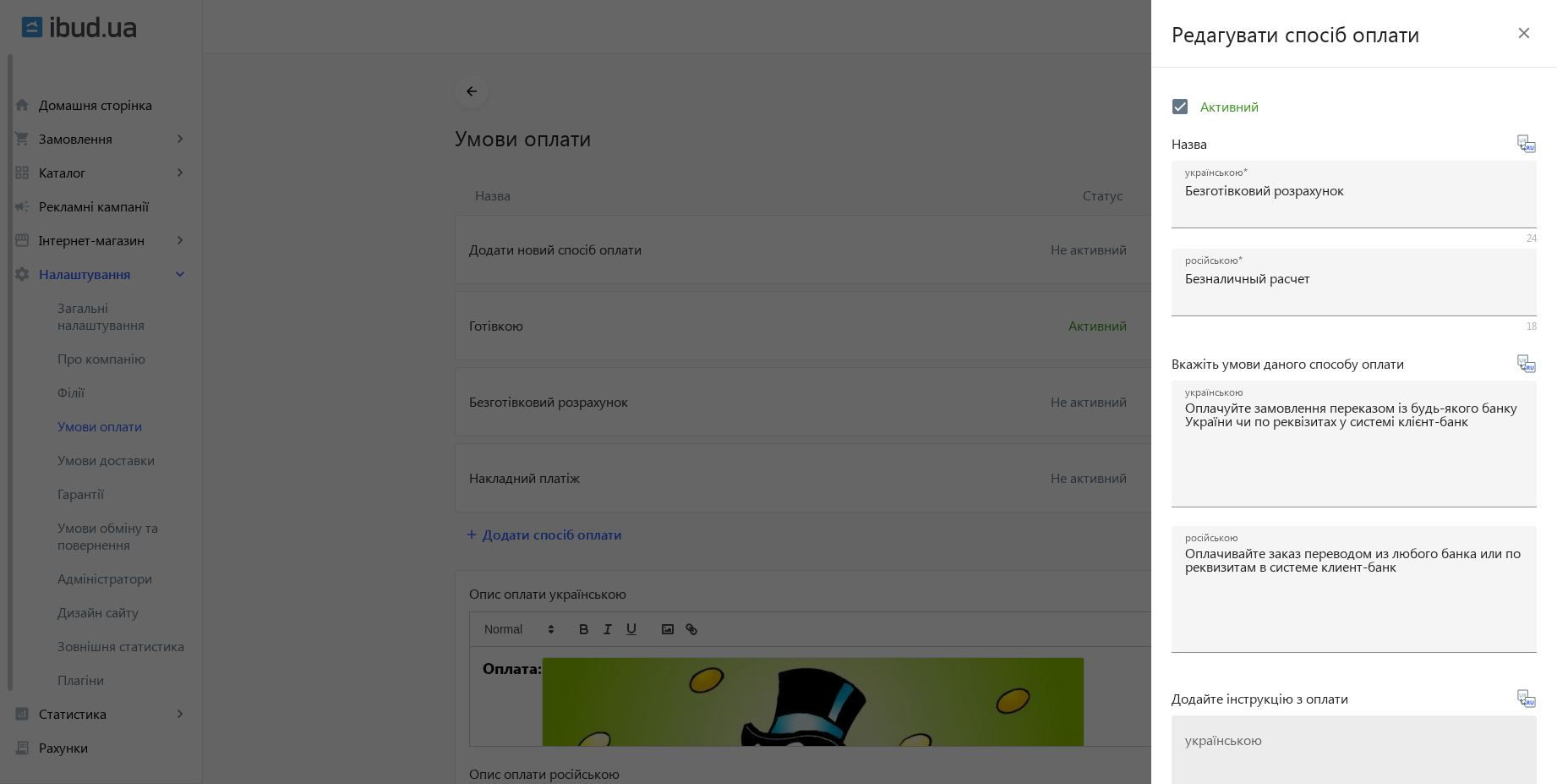
click at [1354, 745] on textarea "українською" at bounding box center [1354, 786] width 338 height 100
paste textarea "Оплатіть замовлення згідно реквізитів рахунка-фактури"
type textarea "Оплатіть замовлення згідно реквізитів рахунка-фактури"
click at [1521, 705] on icon at bounding box center [1527, 698] width 21 height 21
type textarea "Оплатите заказ согласно реквизитам счета-фактуры"
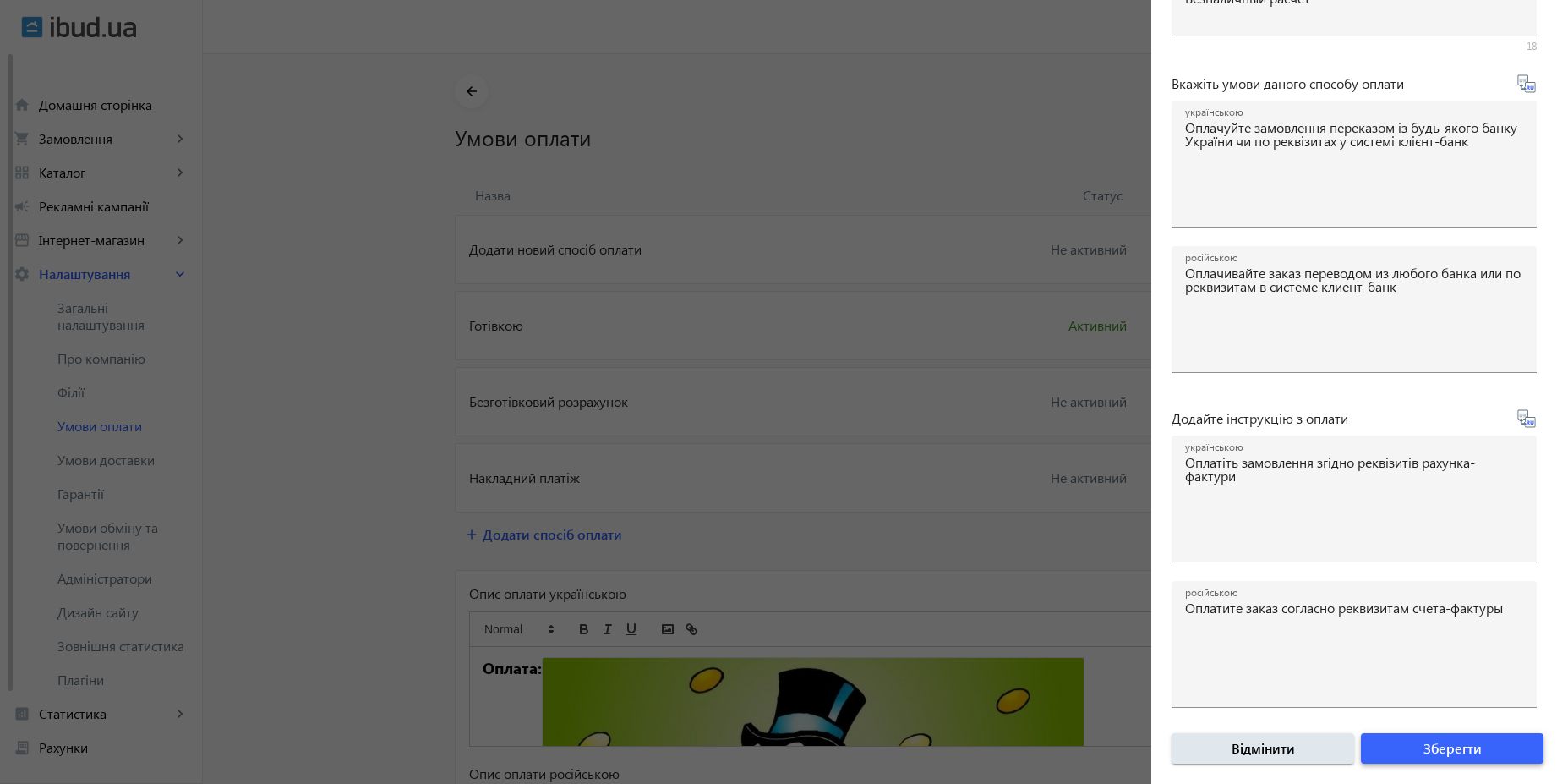
click at [1478, 746] on span "submit" at bounding box center [1452, 748] width 183 height 40
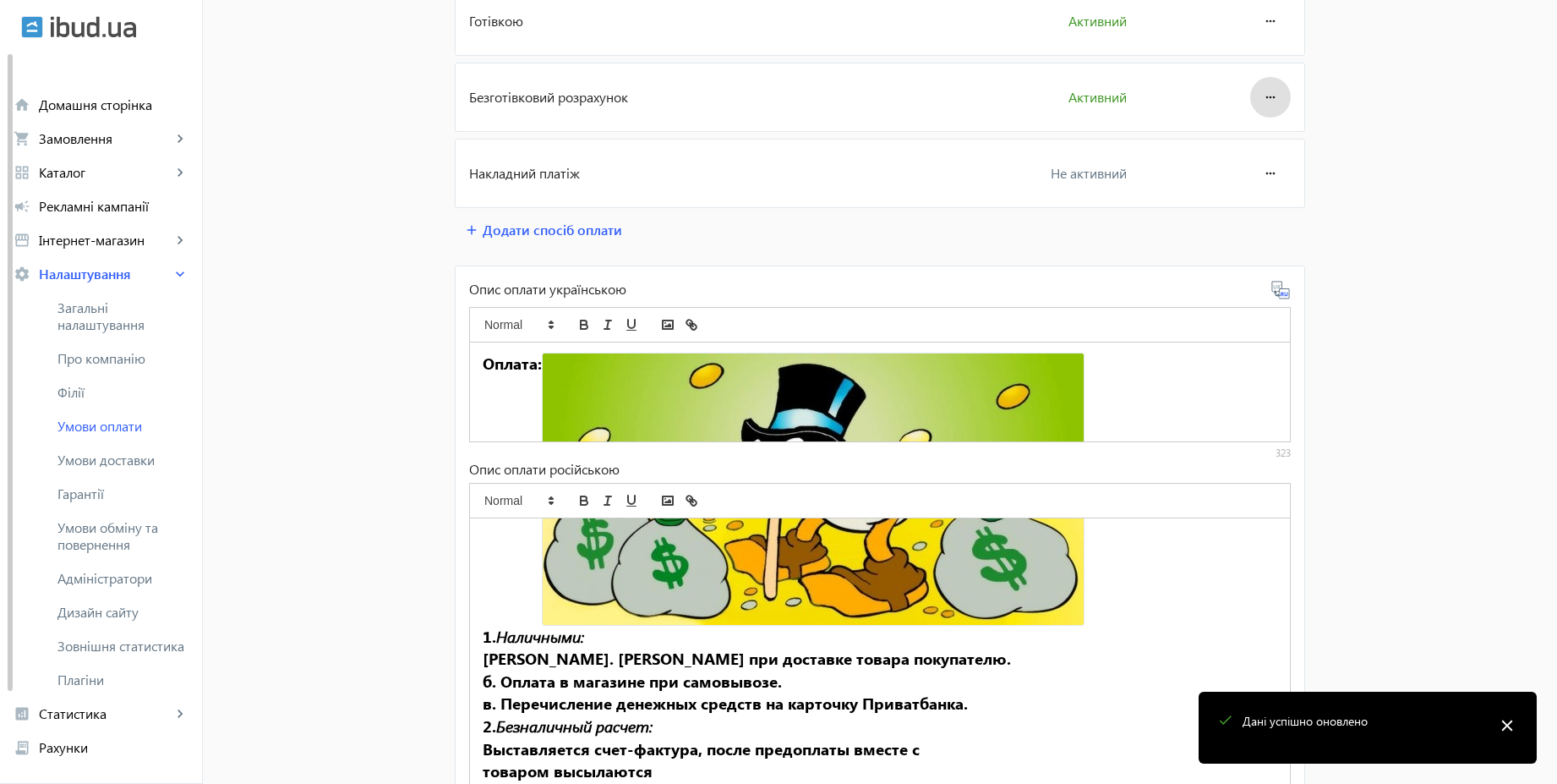
scroll to position [328, 0]
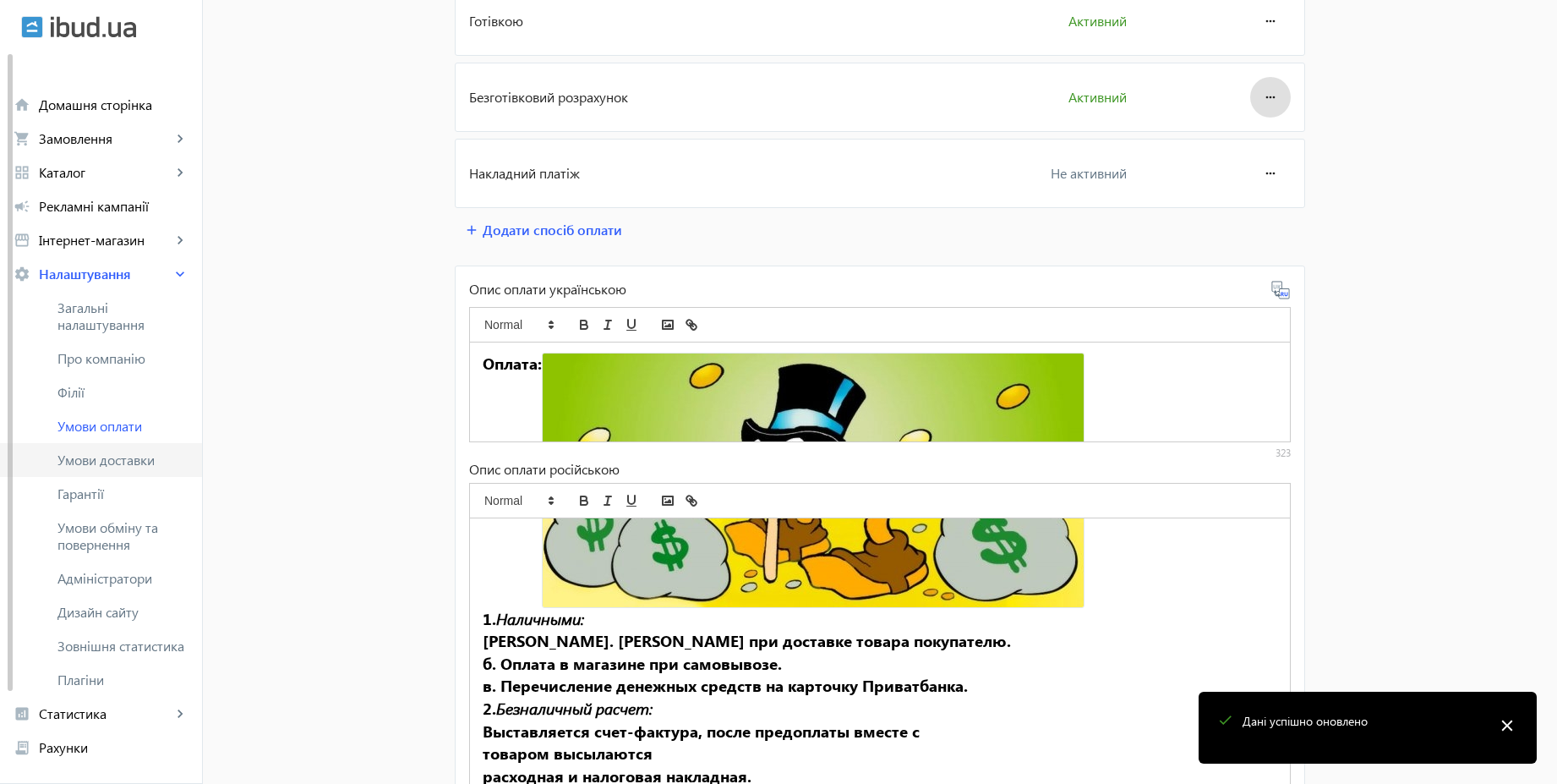
click at [143, 457] on span "Умови доставки" at bounding box center [123, 460] width 131 height 17
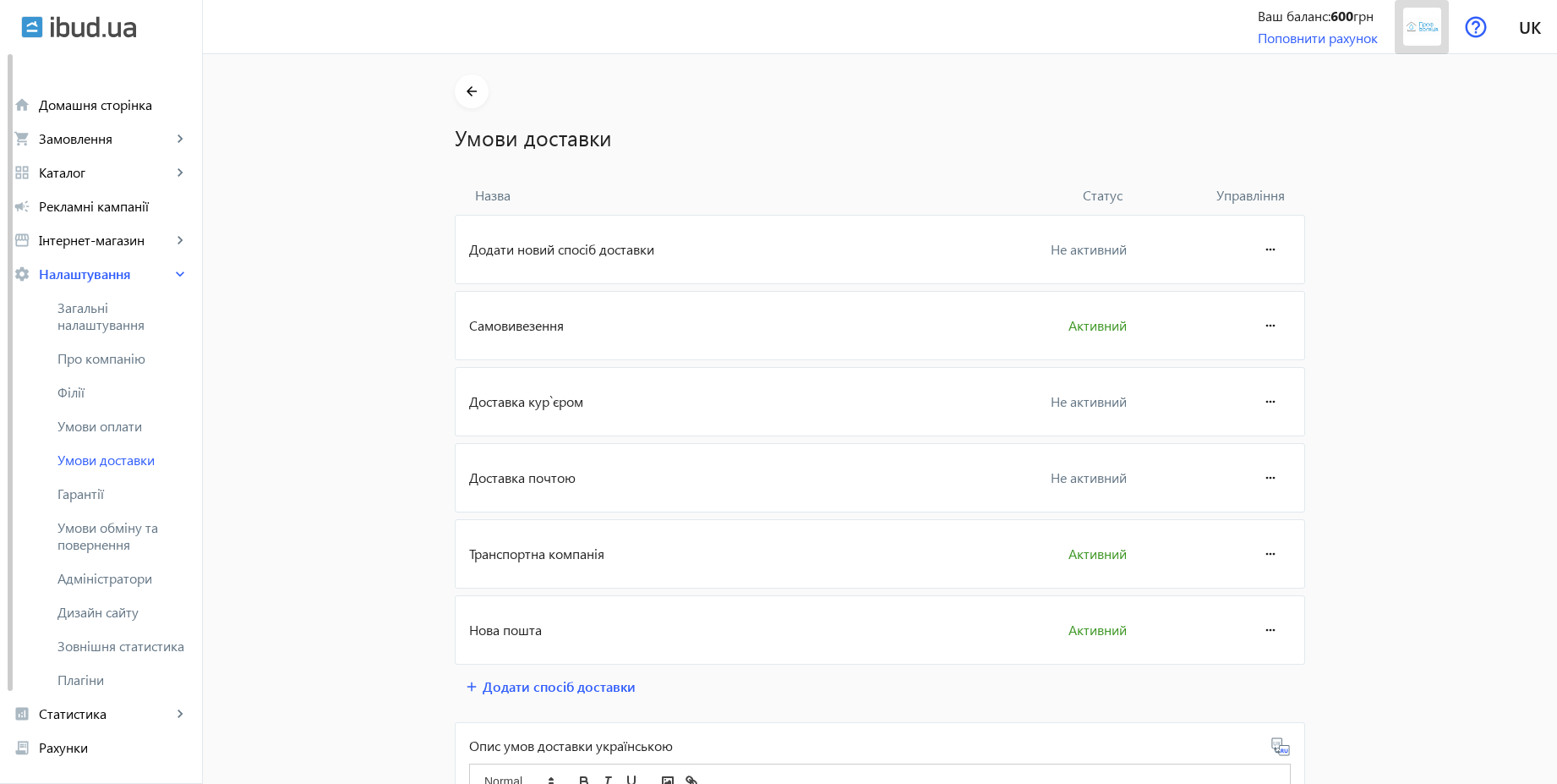
click at [1425, 30] on img at bounding box center [1422, 27] width 38 height 38
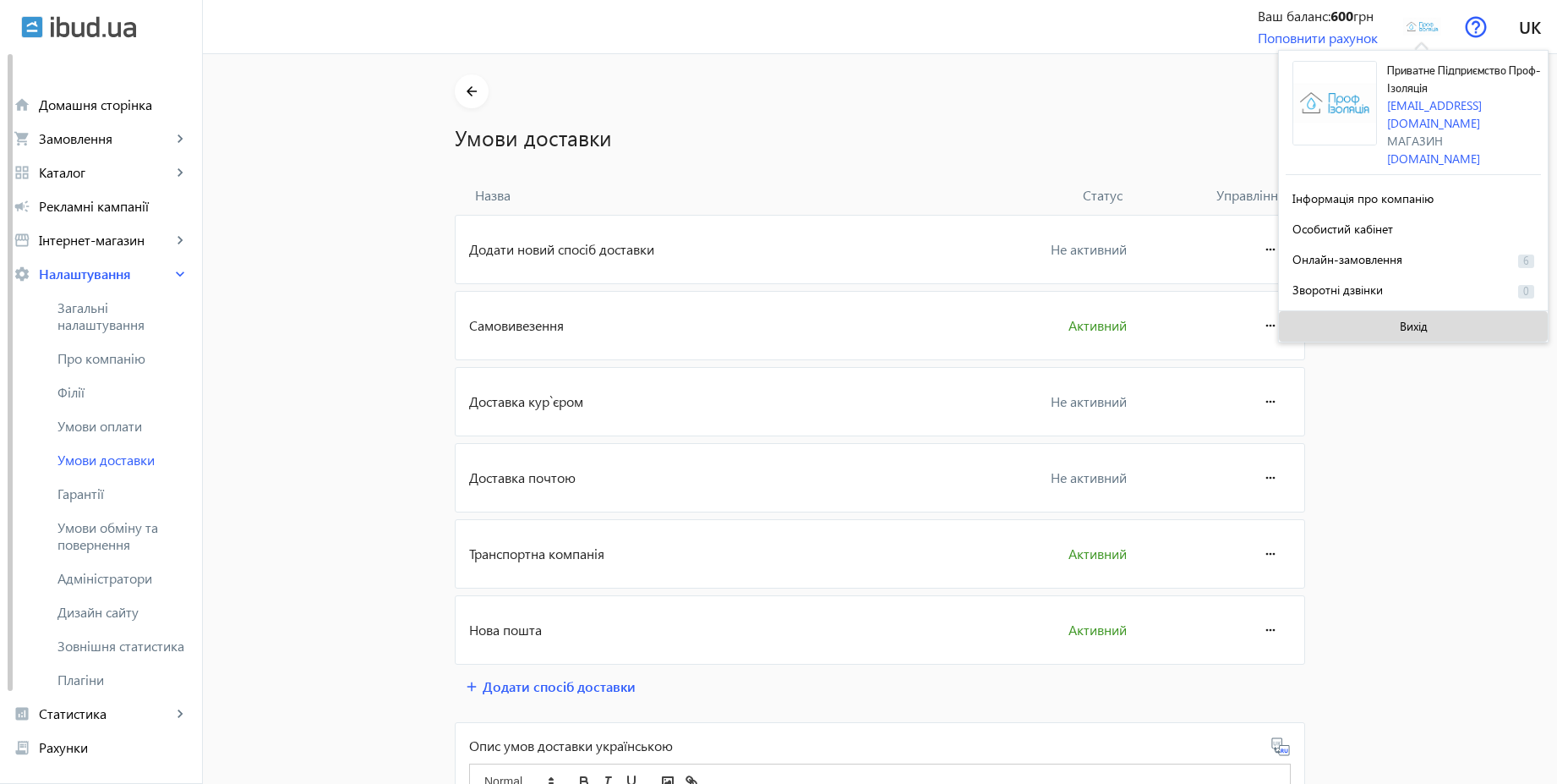
click at [1401, 319] on span "Вихід" at bounding box center [1414, 326] width 27 height 14
